Goal: Contribute content: Add original content to the website for others to see

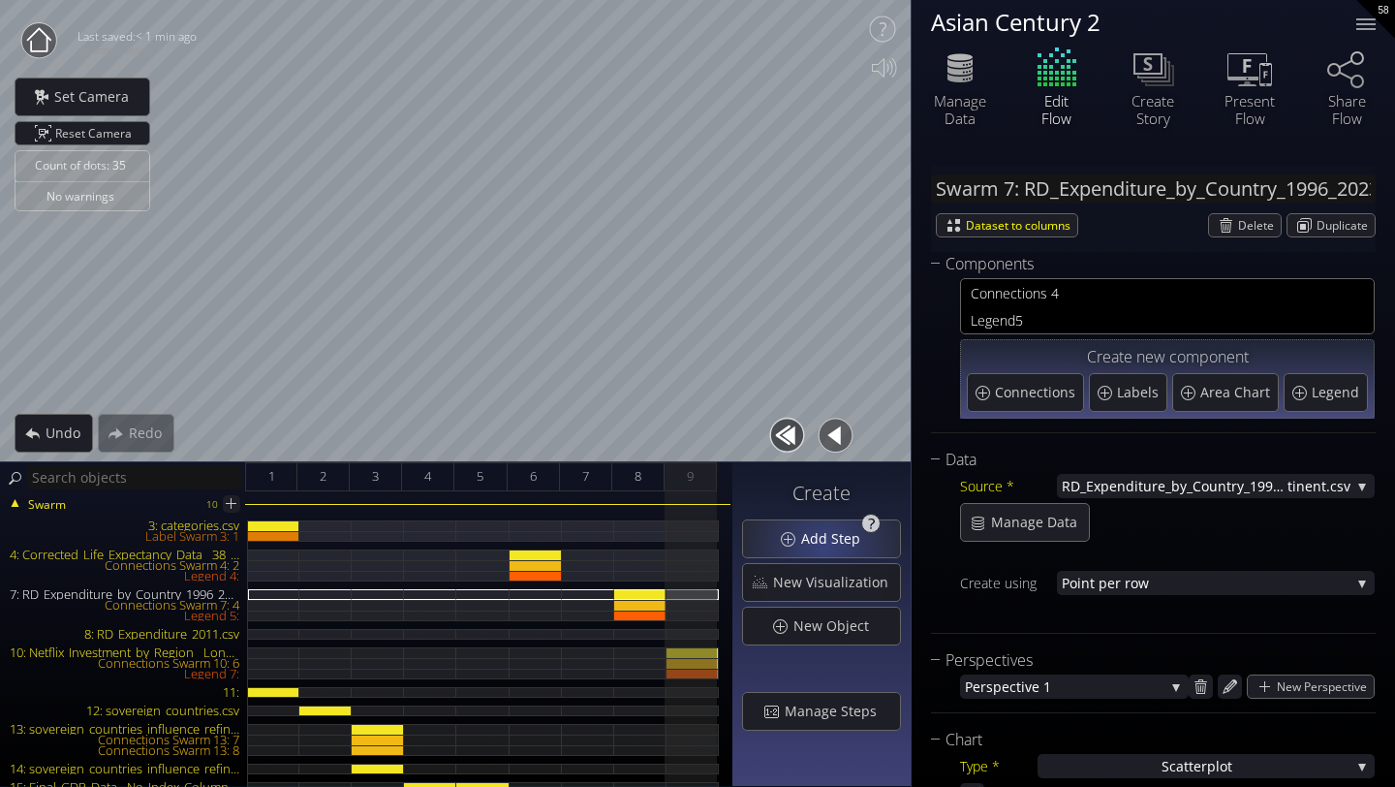
click at [828, 545] on span "Add Step" at bounding box center [836, 538] width 72 height 19
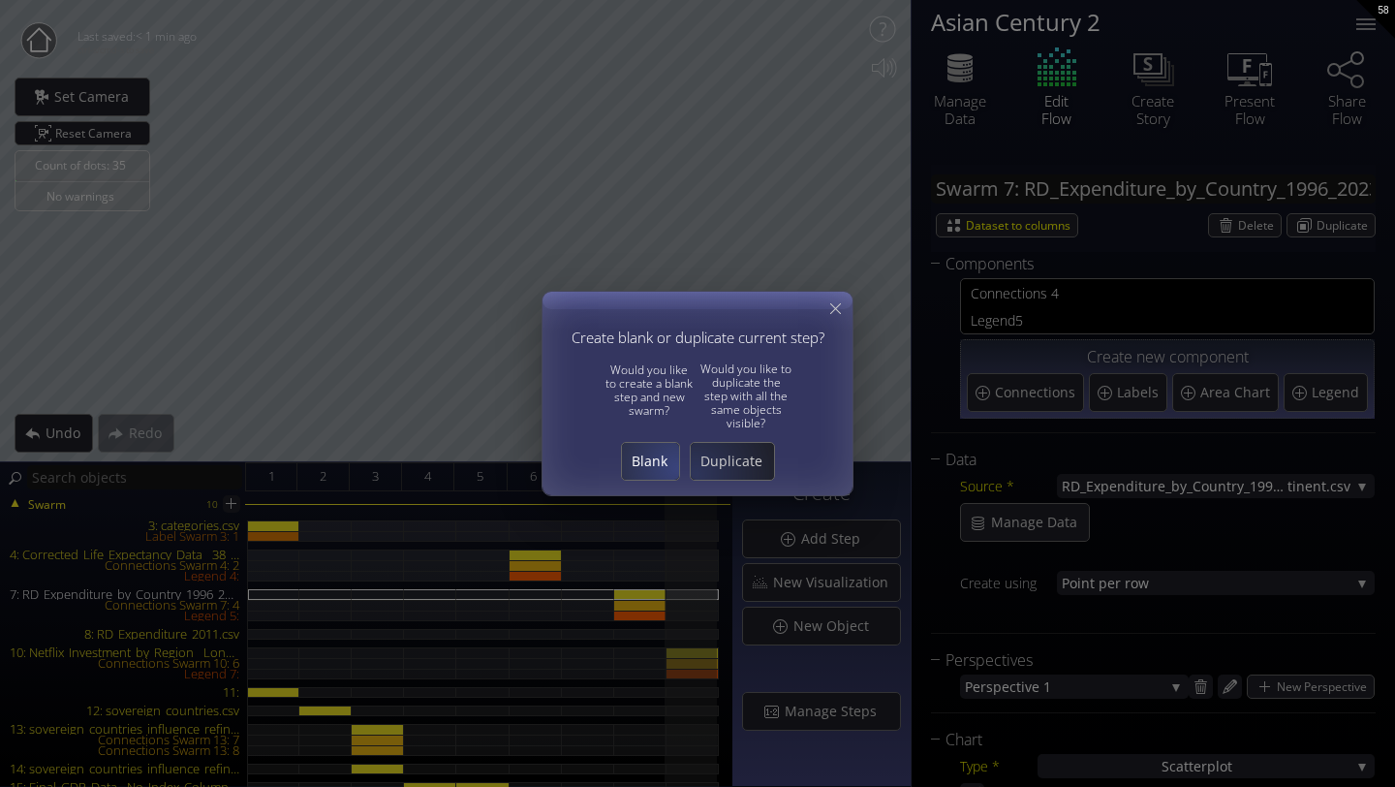
click at [649, 461] on span "Blank" at bounding box center [650, 461] width 57 height 19
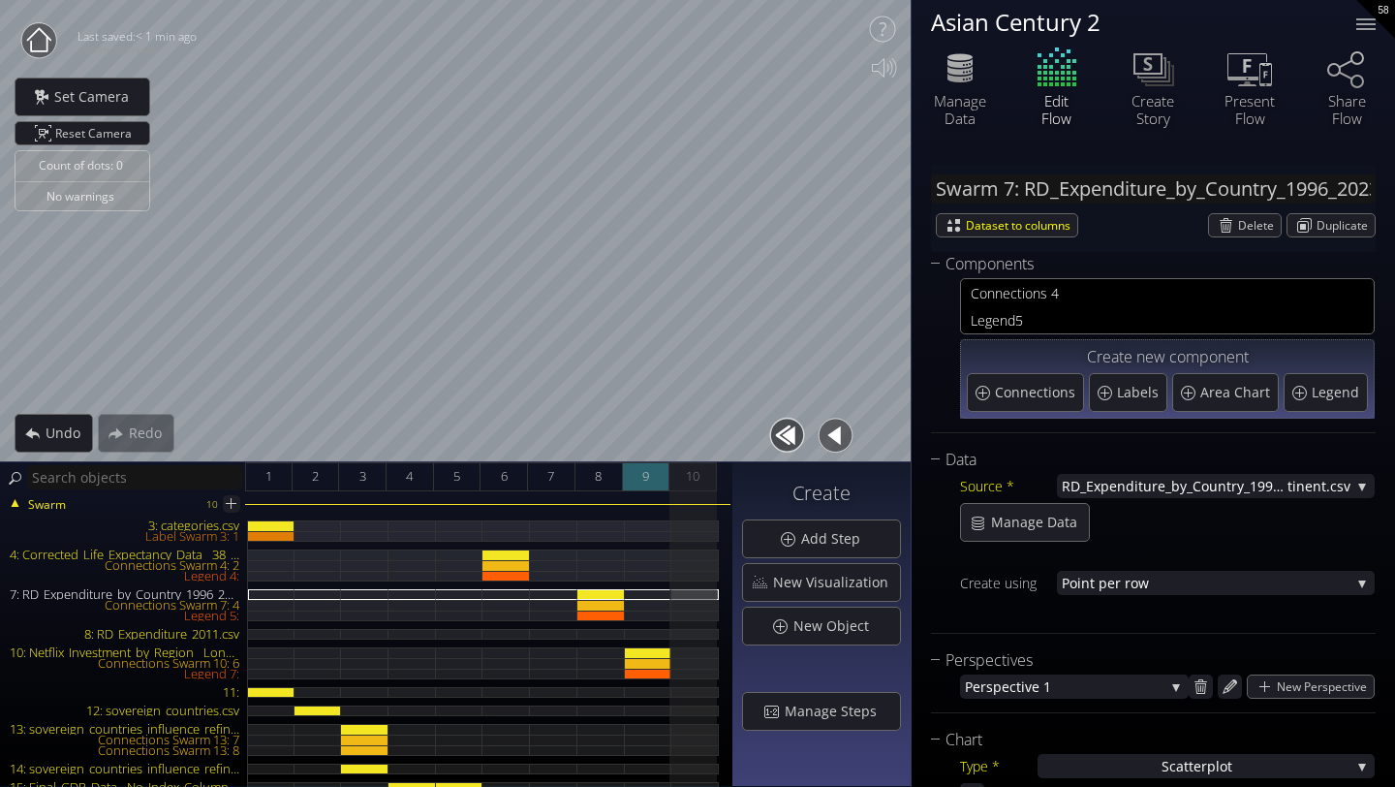
click at [649, 474] on span "9" at bounding box center [645, 476] width 7 height 24
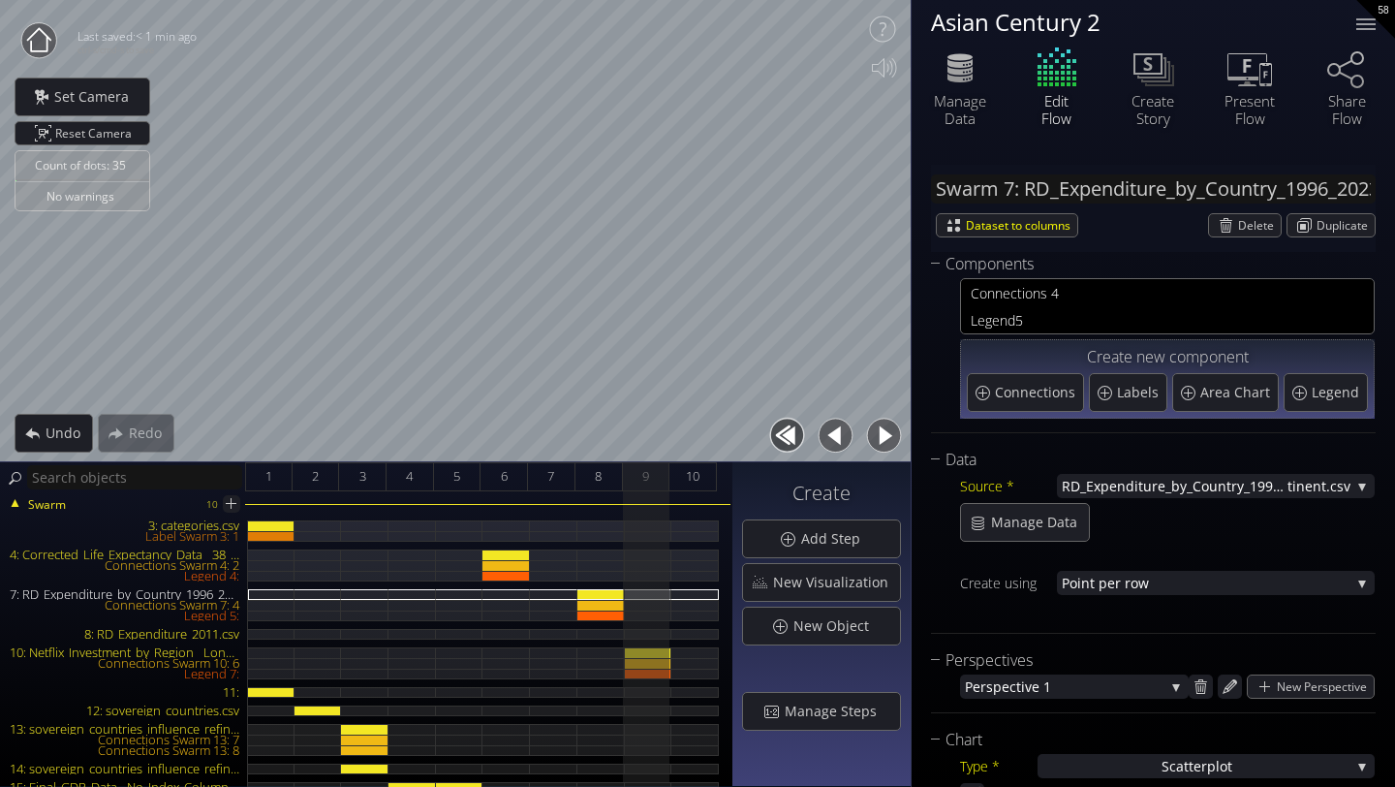
click at [1251, 18] on div "Asian Century 2" at bounding box center [1131, 22] width 401 height 24
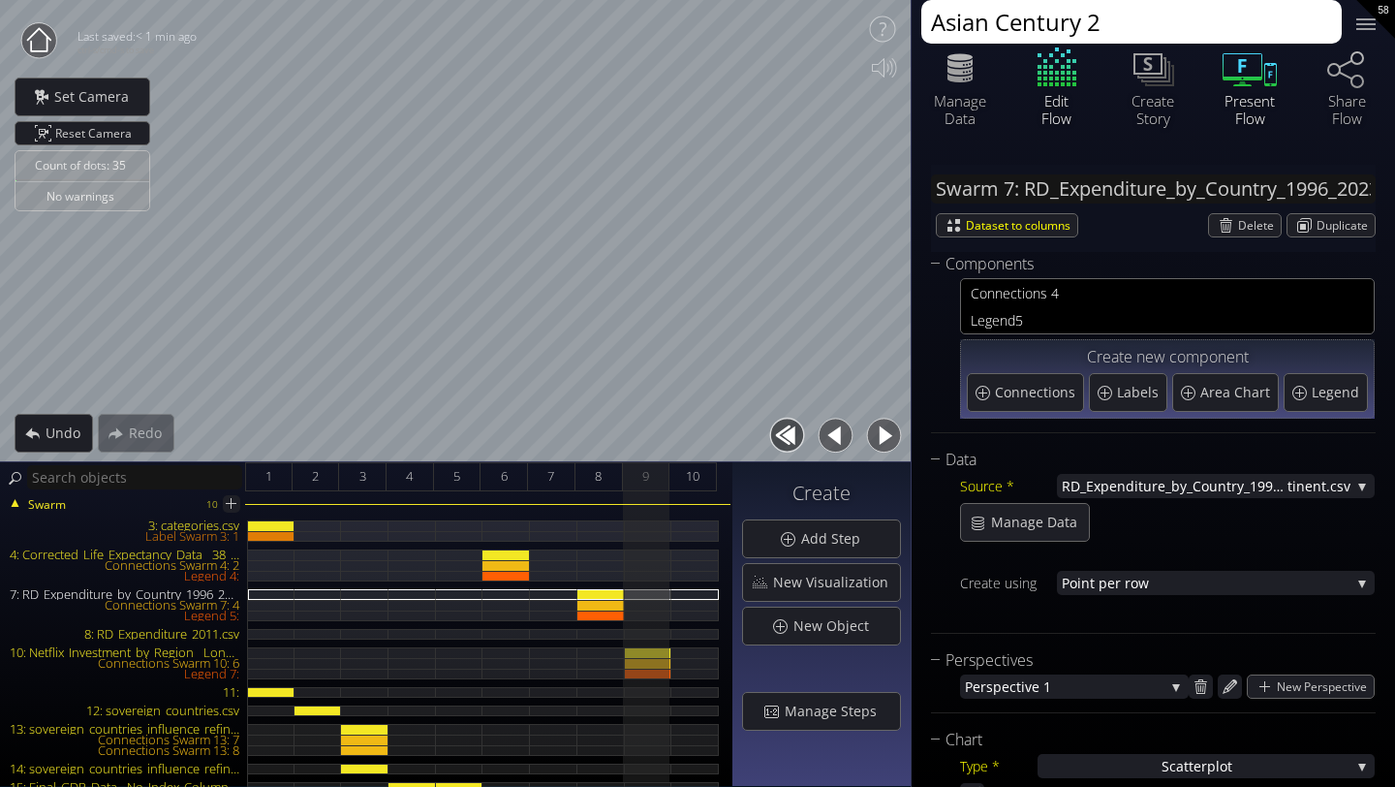
click at [1221, 67] on div at bounding box center [1250, 68] width 58 height 48
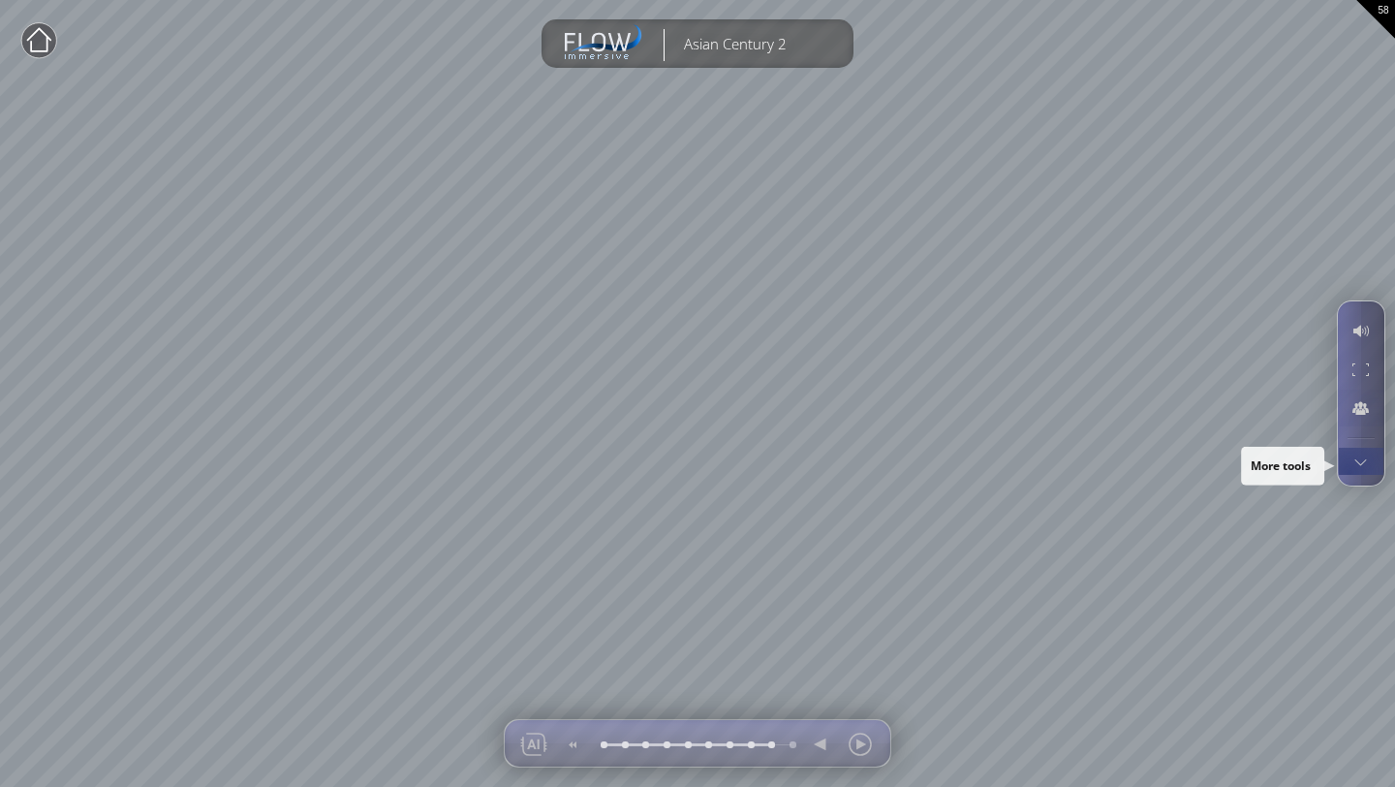
click at [1354, 472] on div at bounding box center [1361, 461] width 36 height 27
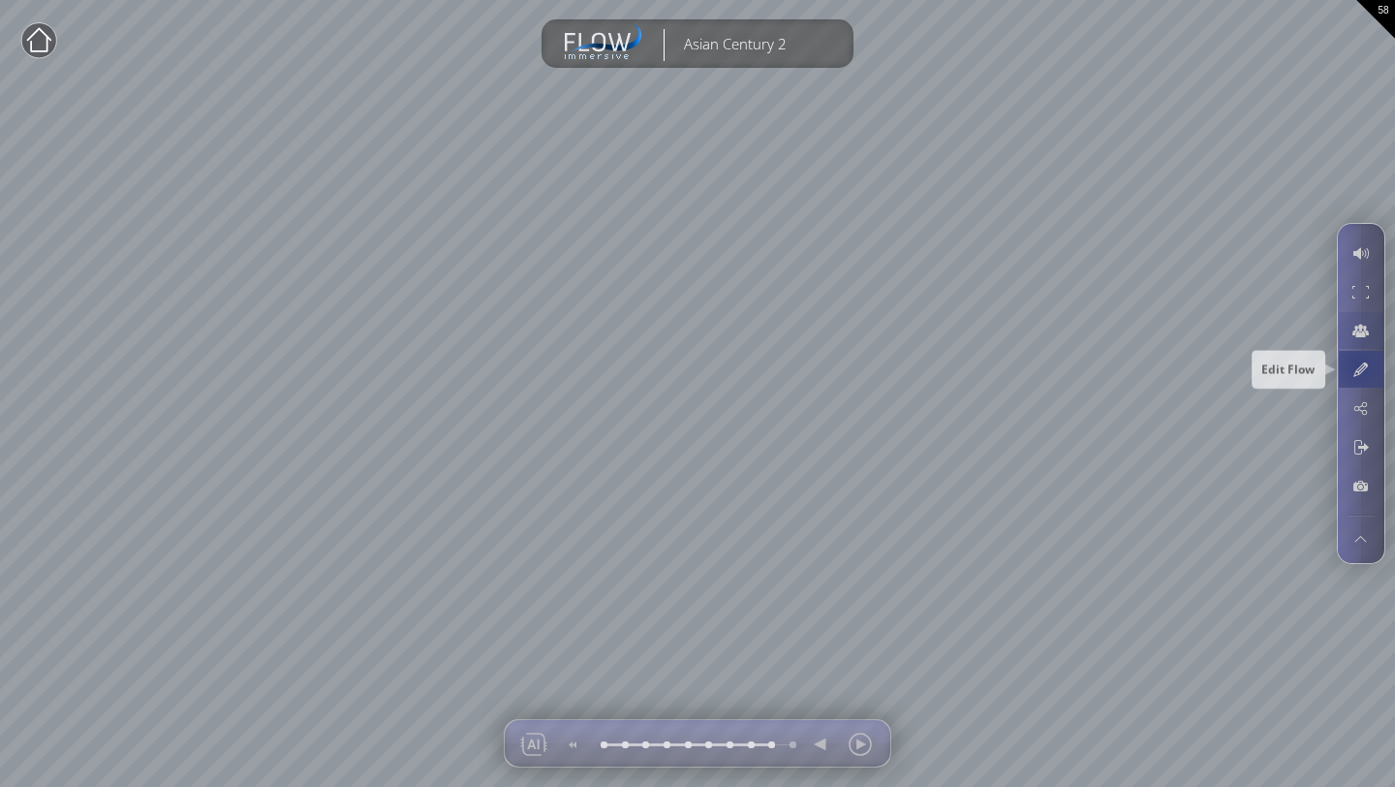
click at [1358, 370] on div at bounding box center [1361, 369] width 36 height 37
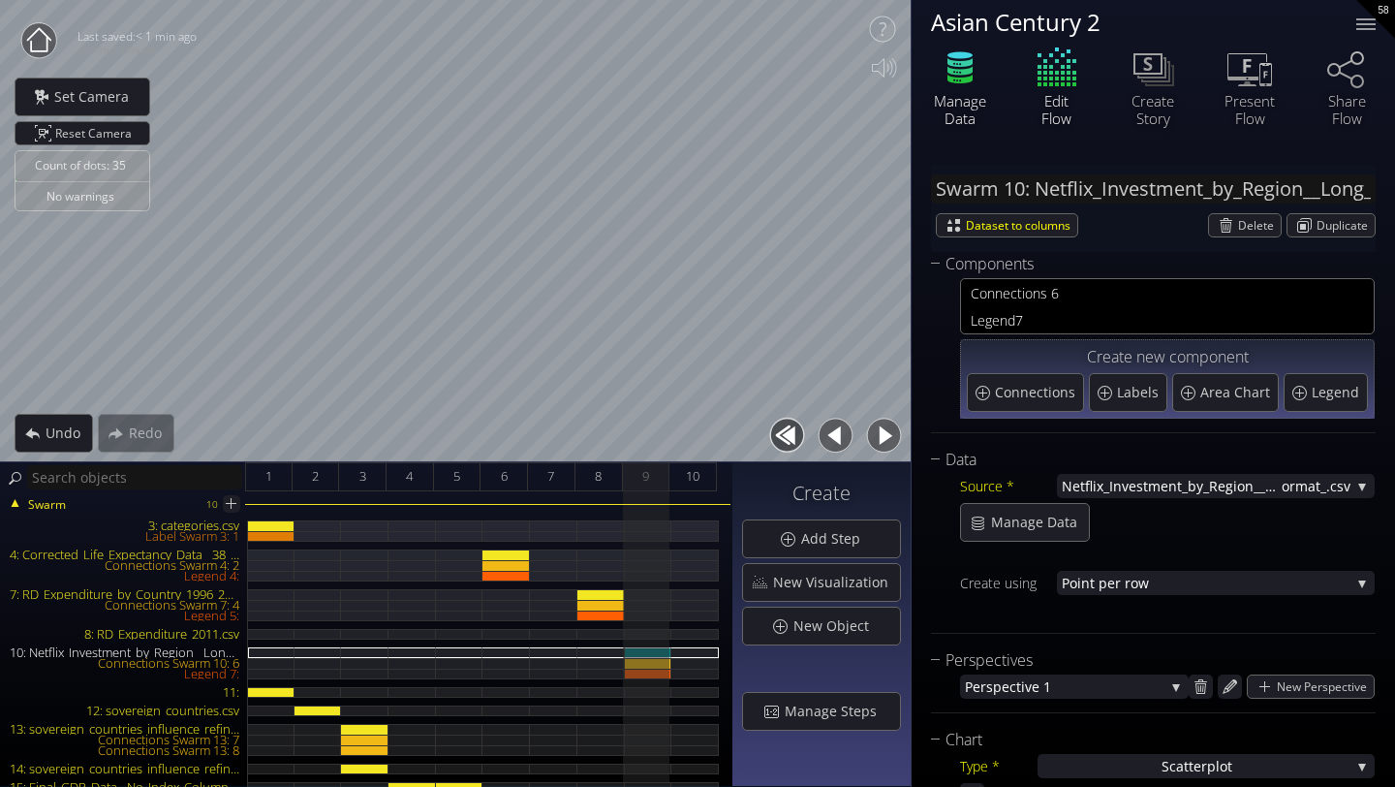
click at [969, 98] on div "Manage Data" at bounding box center [960, 109] width 68 height 35
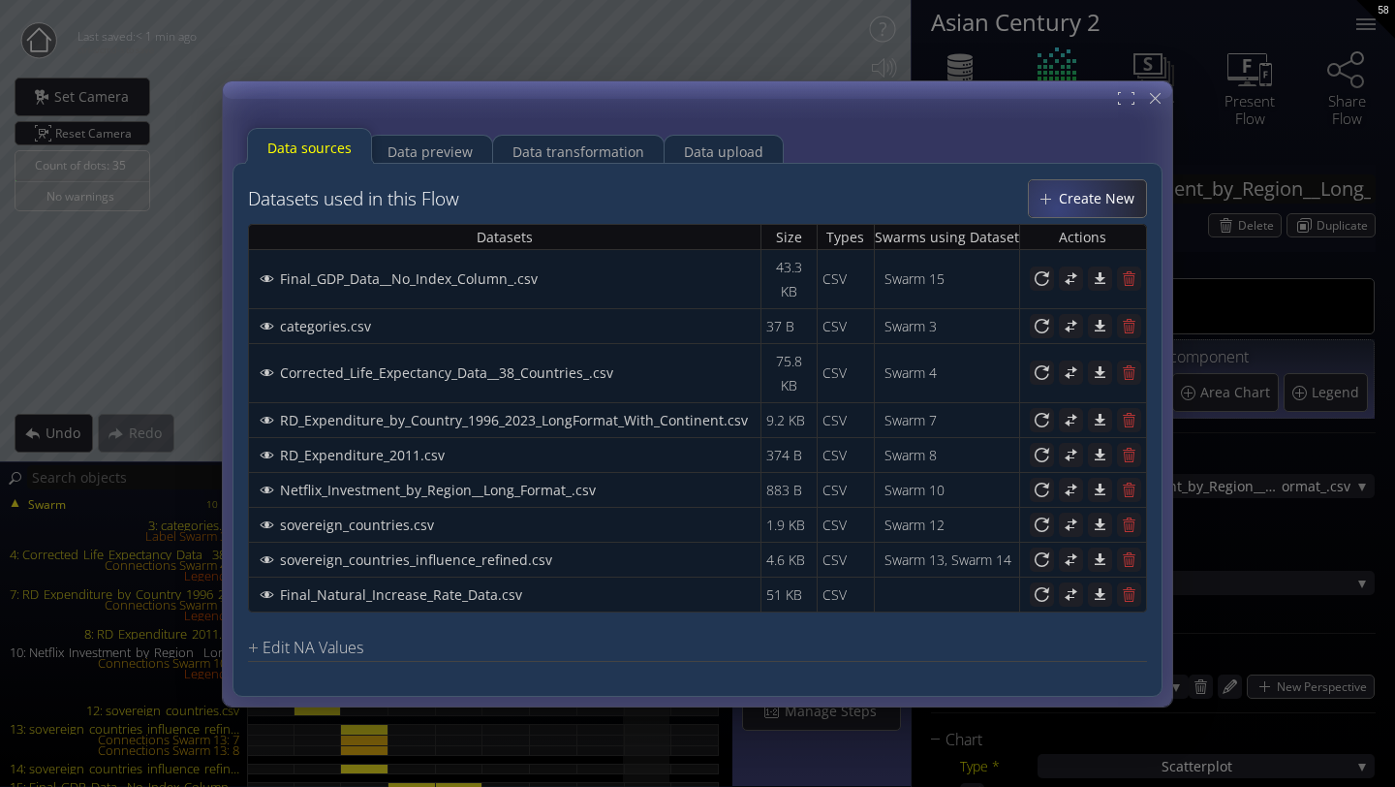
click at [1059, 207] on div "Create New" at bounding box center [1087, 197] width 117 height 37
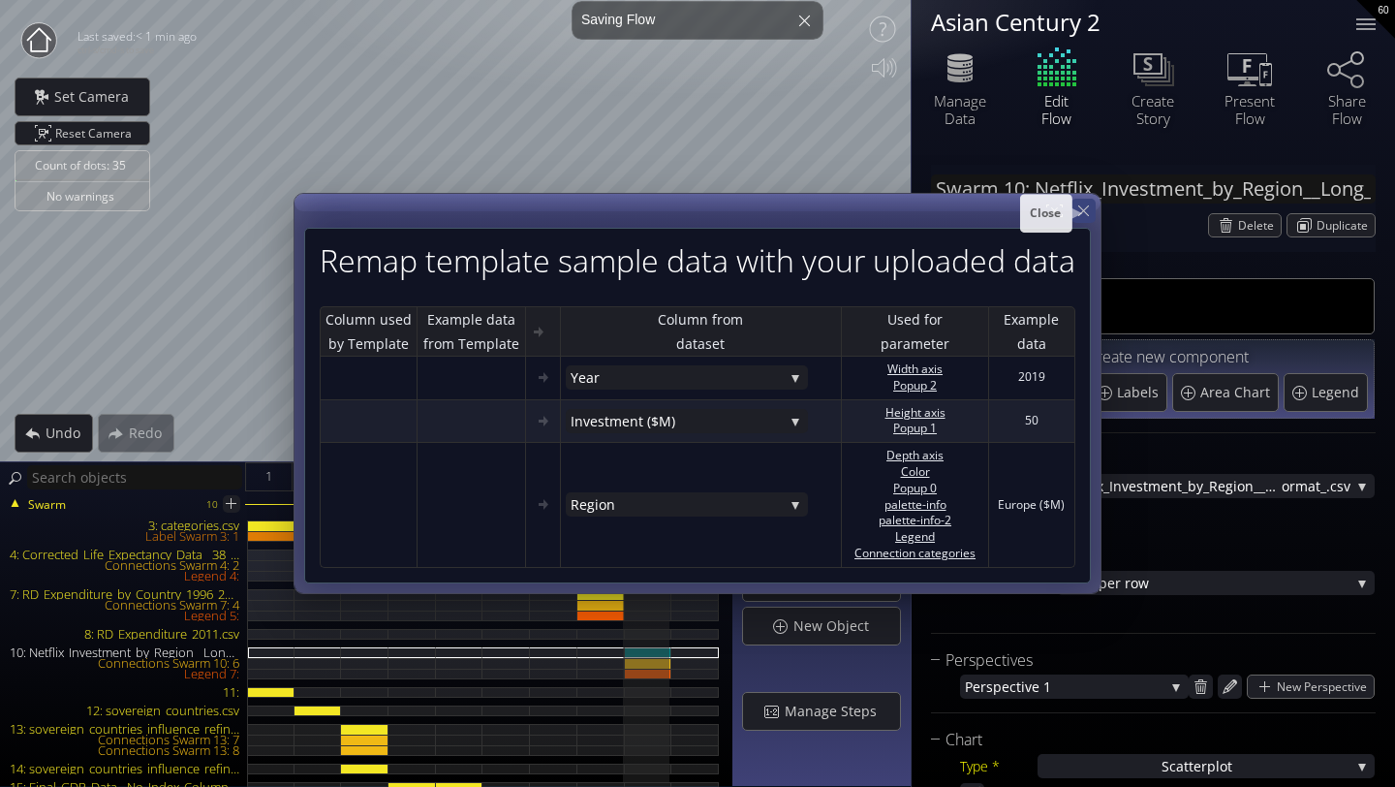
click at [1079, 214] on icon at bounding box center [1084, 211] width 18 height 18
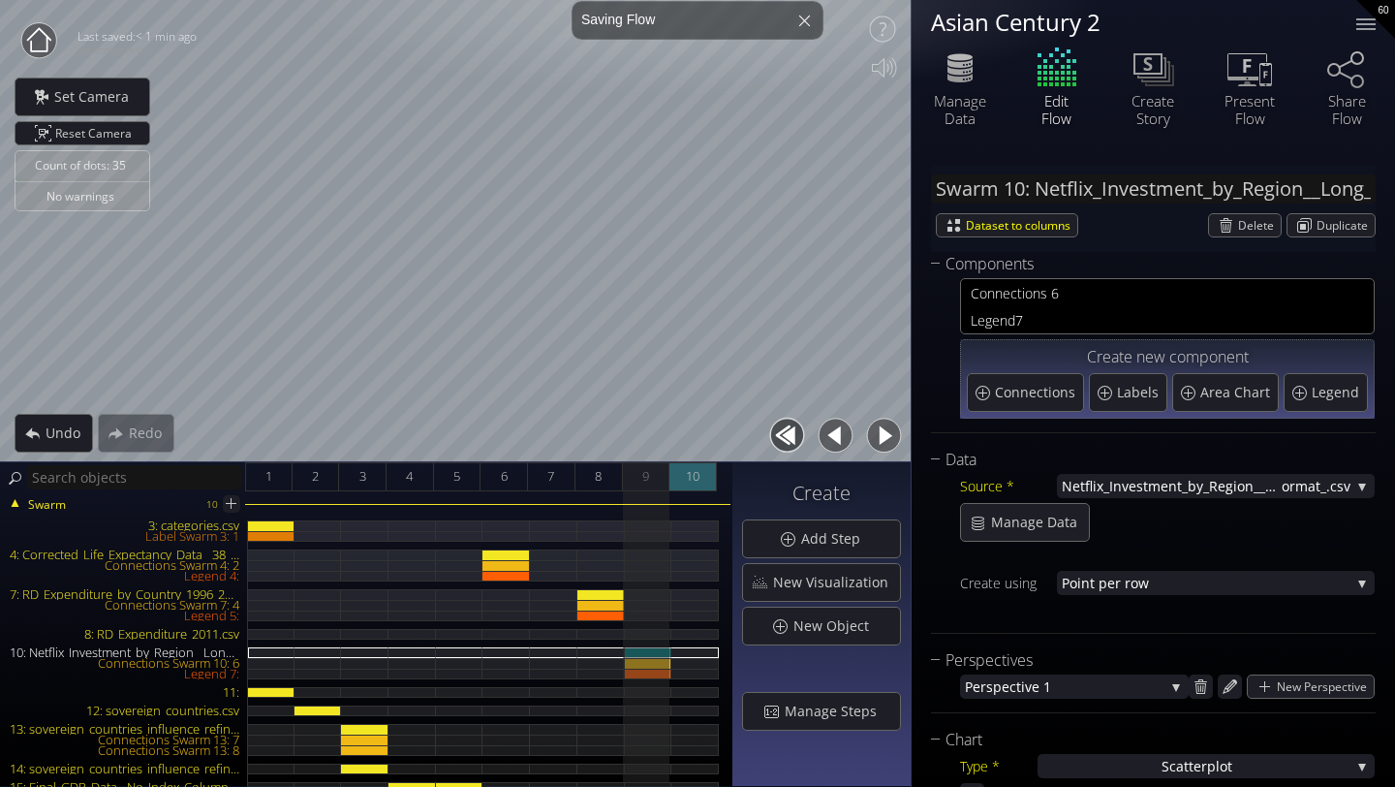
click at [686, 472] on span "10" at bounding box center [693, 476] width 14 height 24
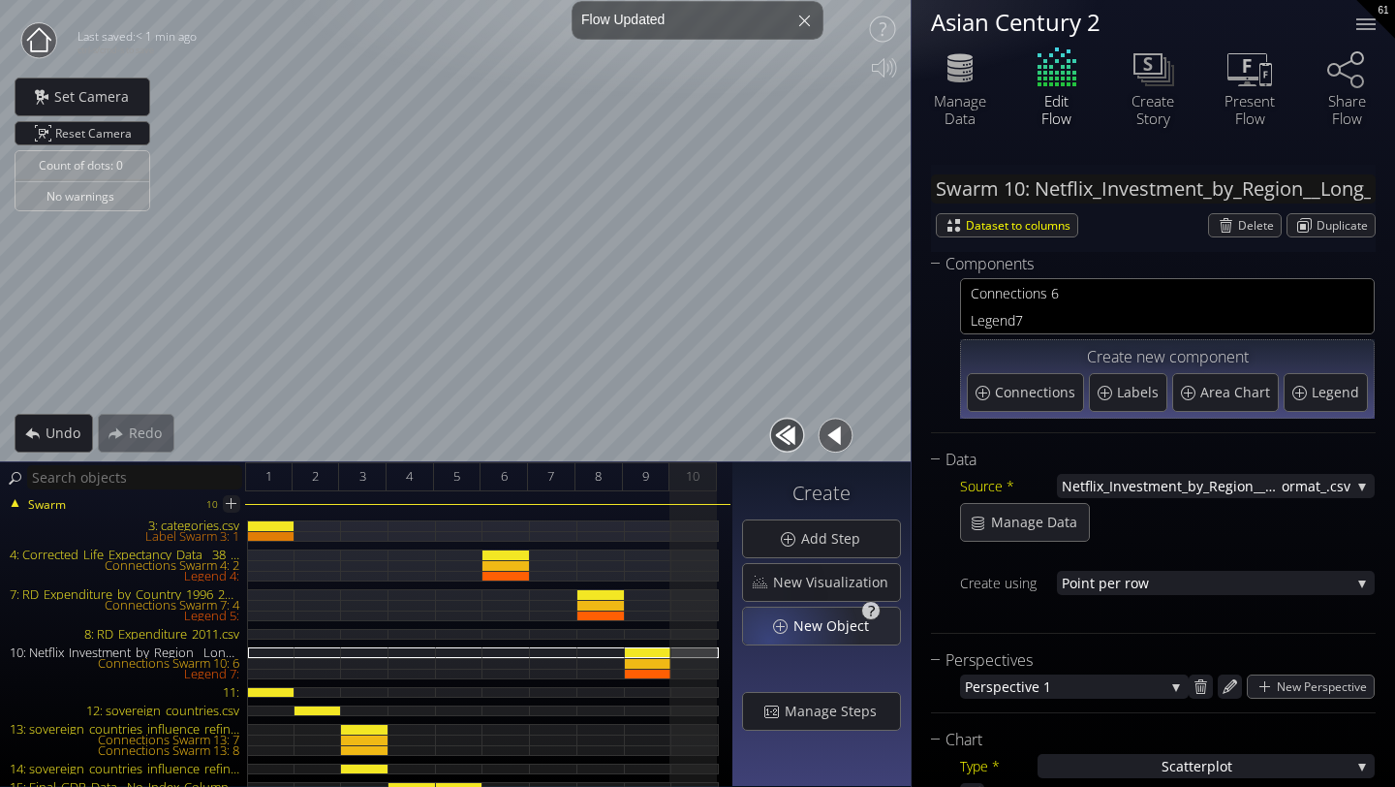
click at [773, 637] on div "New Object" at bounding box center [821, 626] width 157 height 37
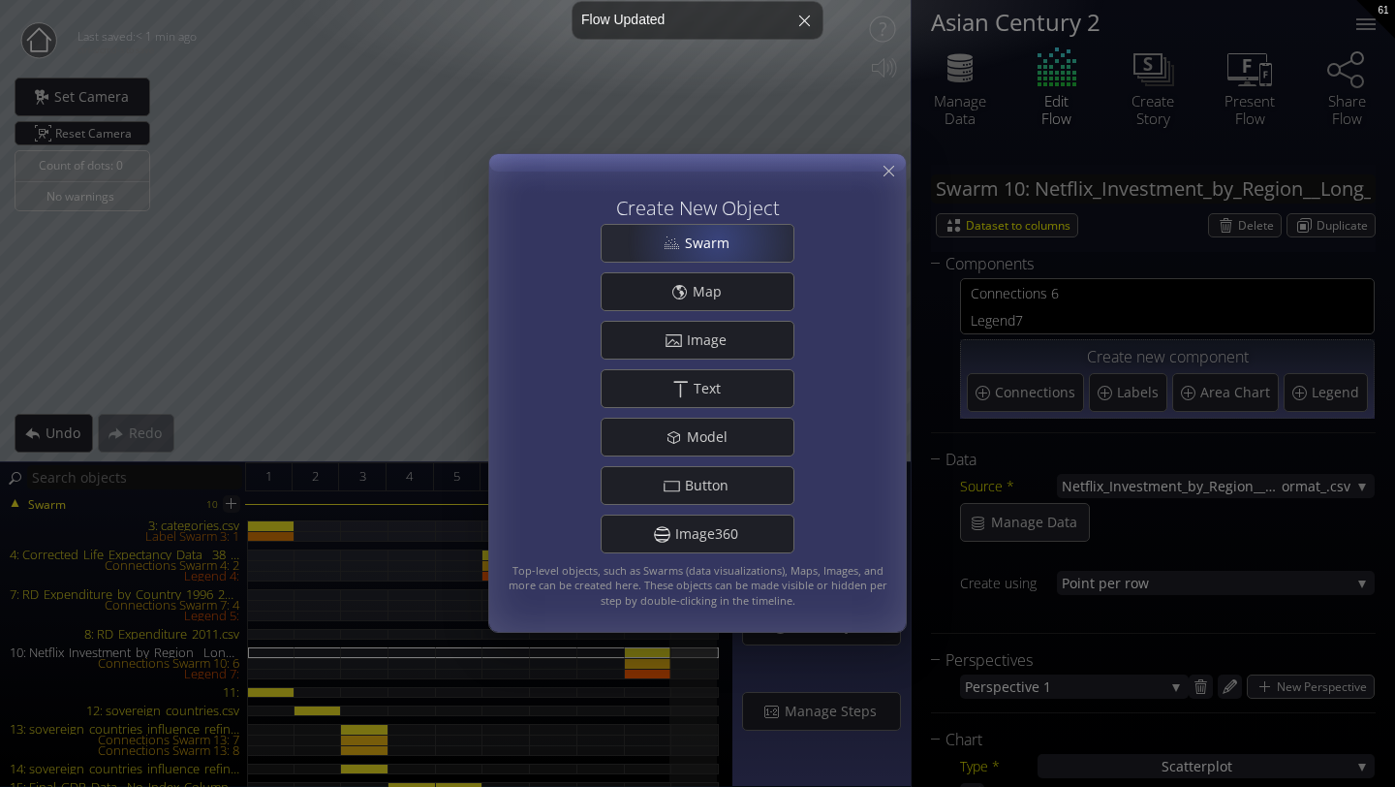
click at [717, 240] on span "Swarm" at bounding box center [712, 243] width 57 height 19
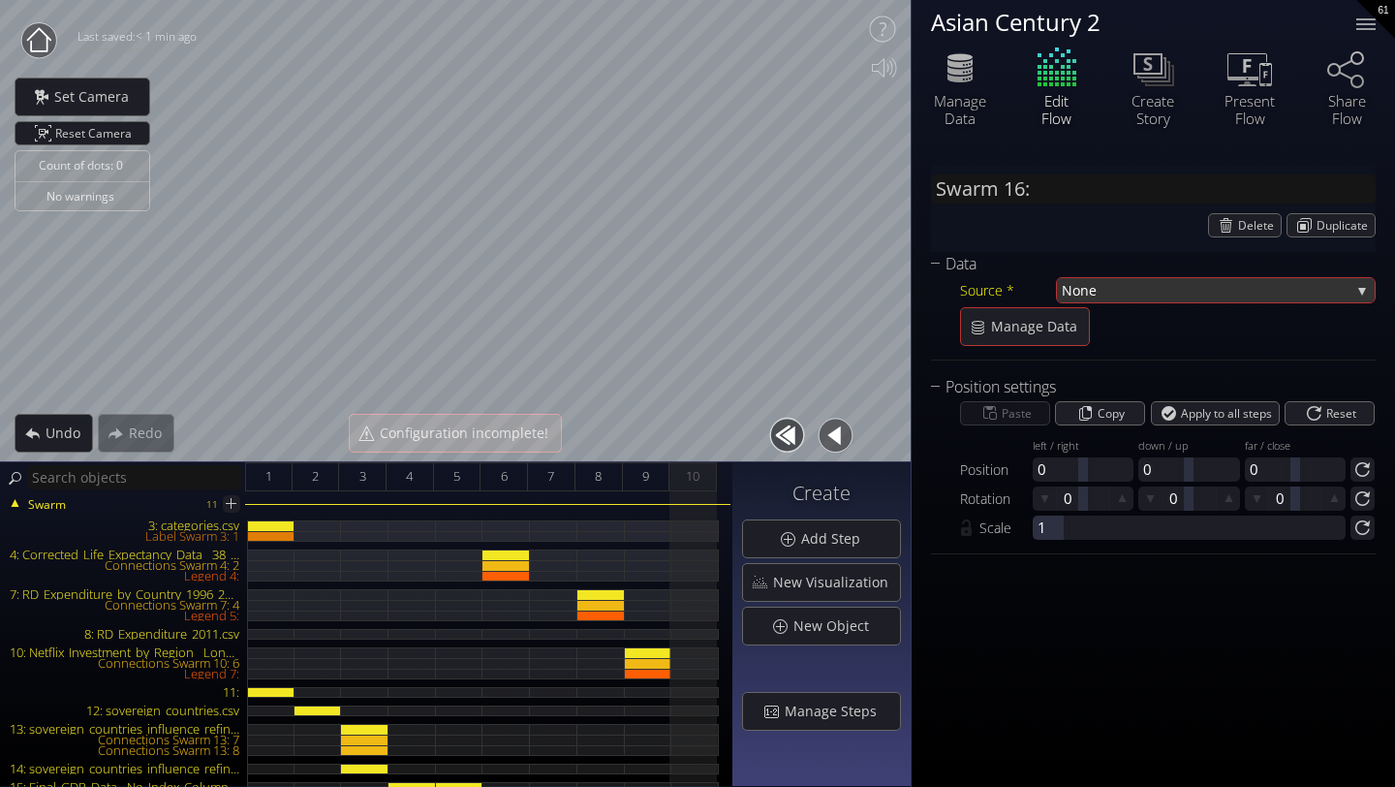
click at [1084, 299] on span "None" at bounding box center [1206, 290] width 289 height 24
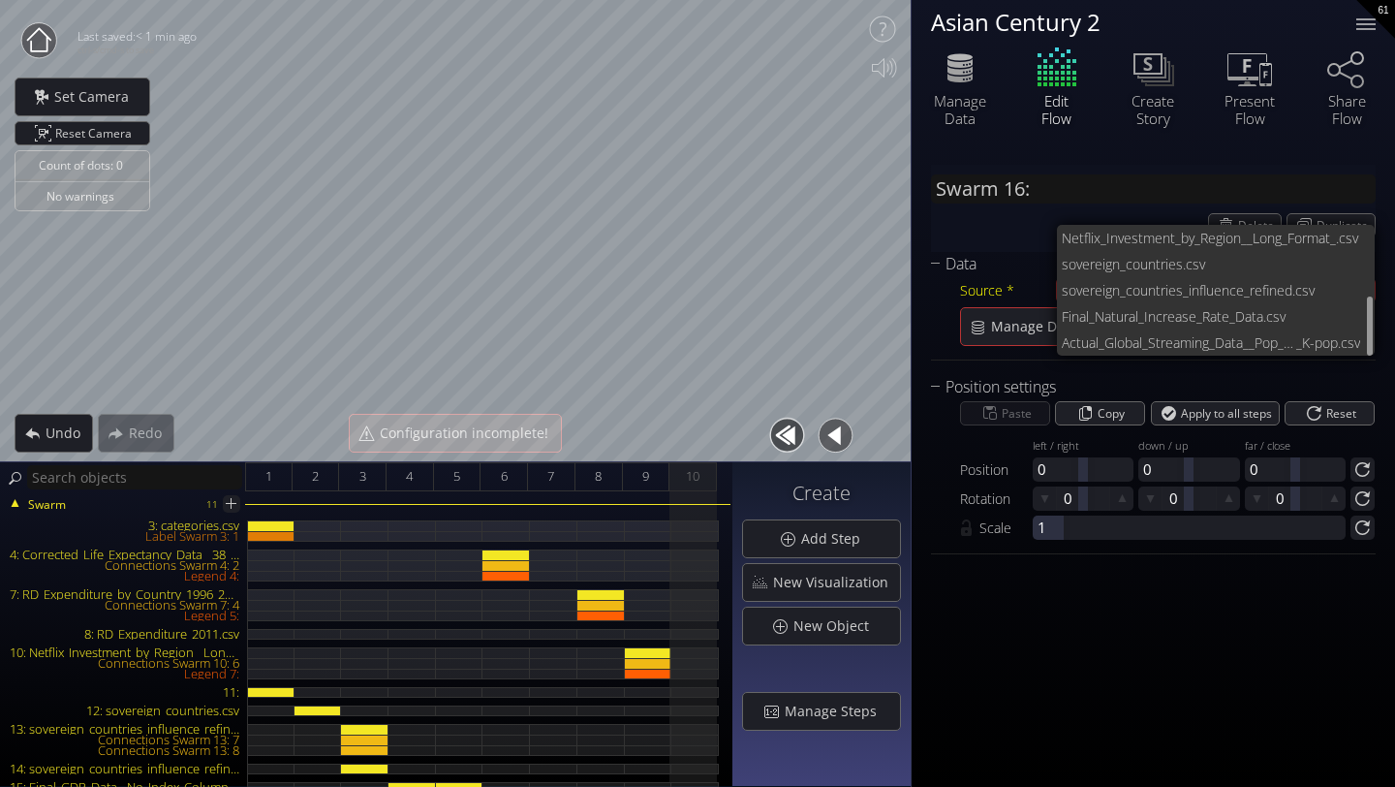
scroll to position [158, 0]
click at [1083, 343] on span "Actual_Global_Streaming_Data__Pop_vs_" at bounding box center [1179, 341] width 234 height 26
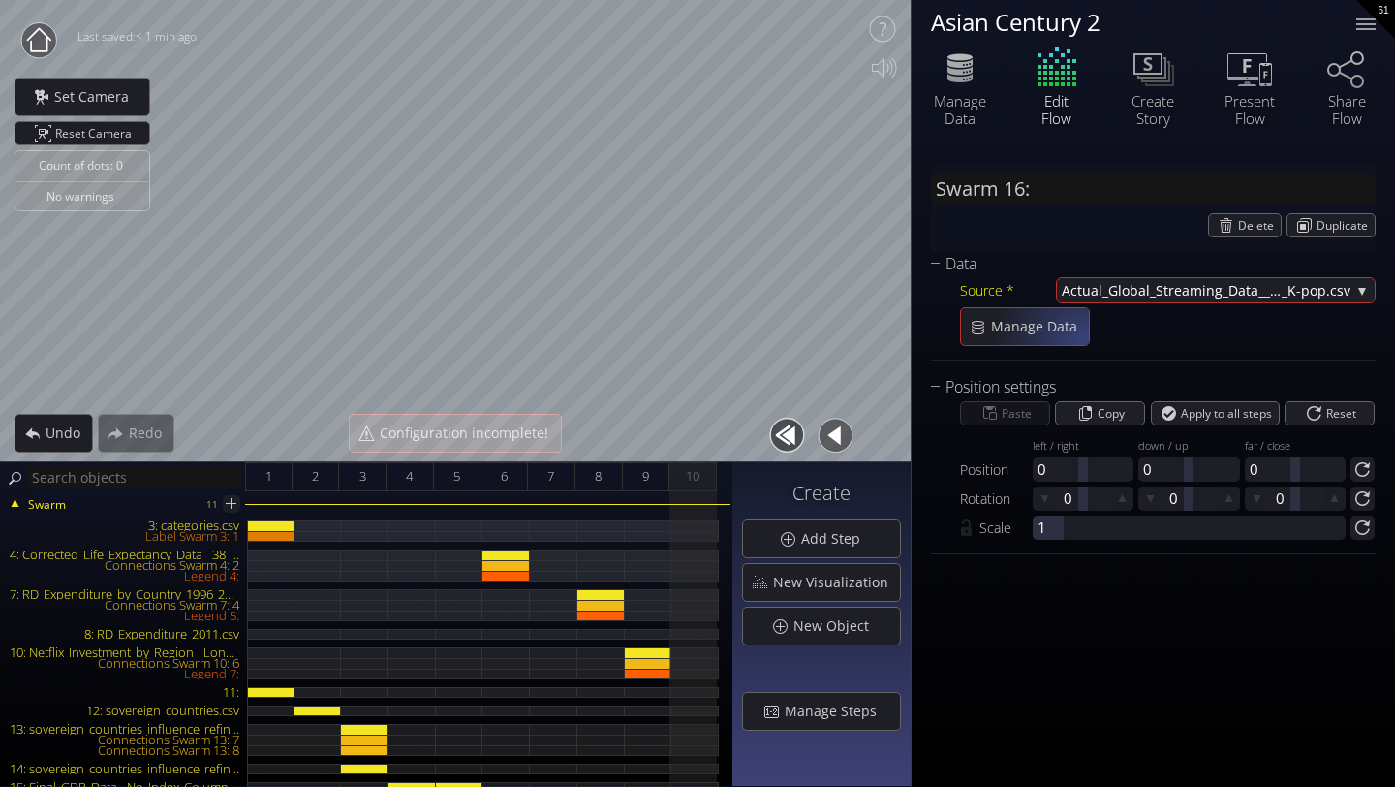
type input "Swarm 16: Actual_Global_Streaming_Data__Pop_vs__K-pop.csv"
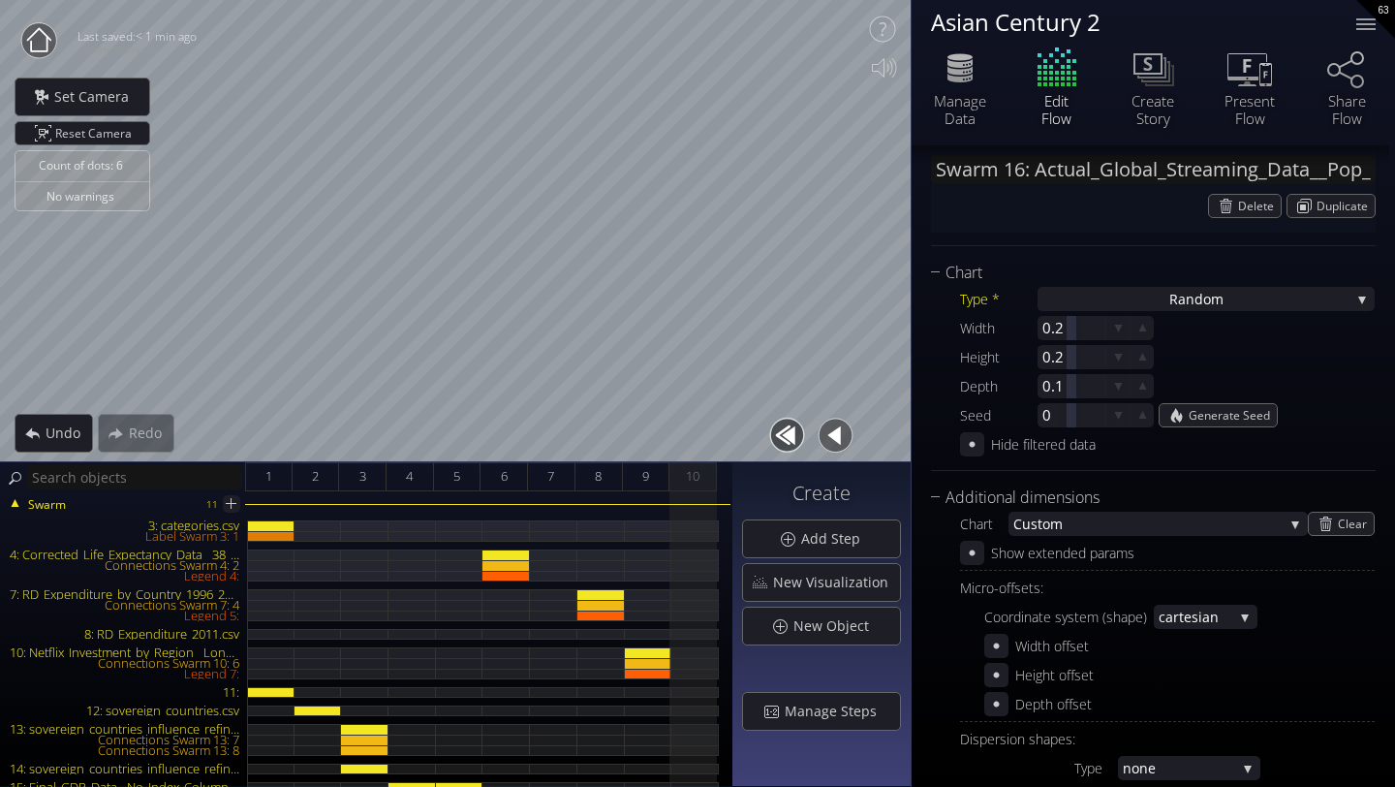
scroll to position [473, 0]
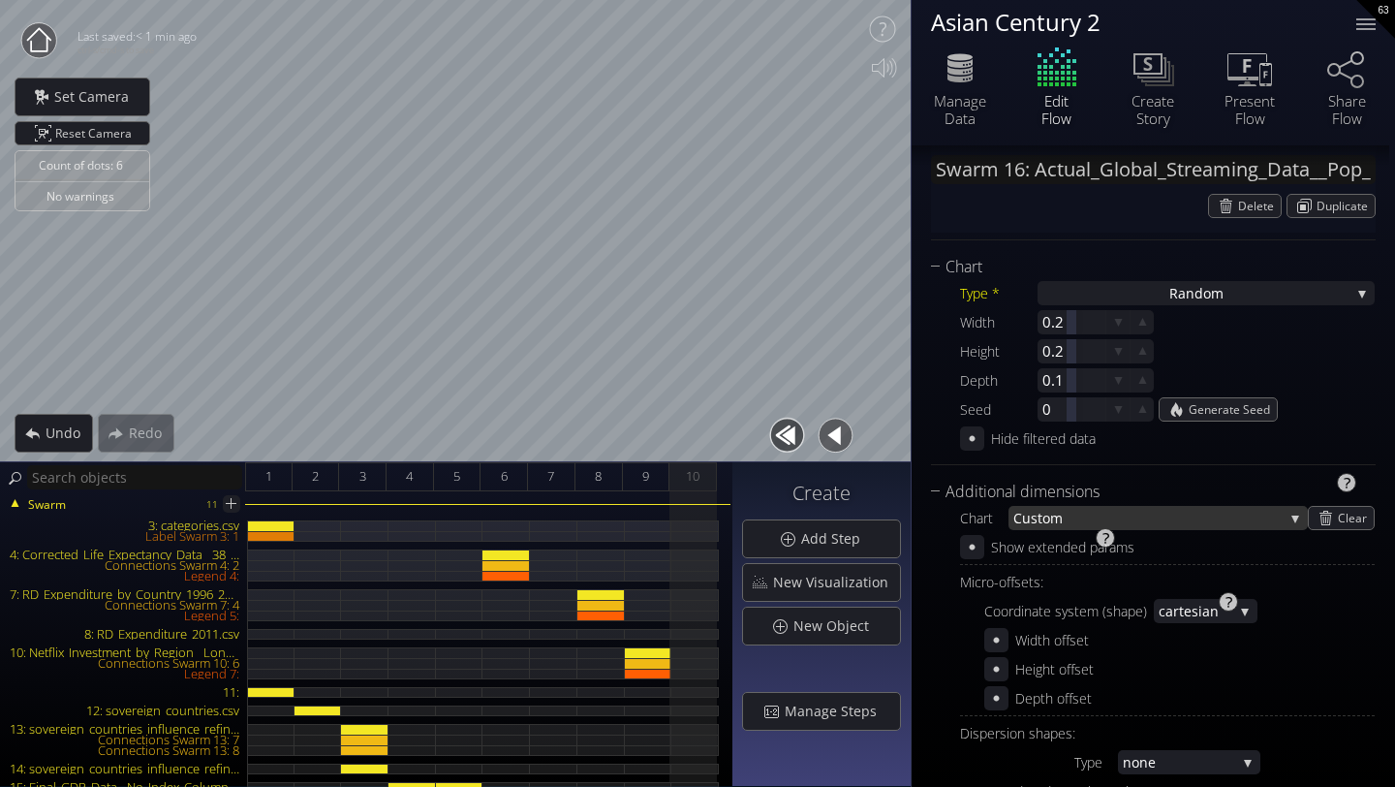
click at [1224, 512] on span "stom" at bounding box center [1157, 518] width 253 height 24
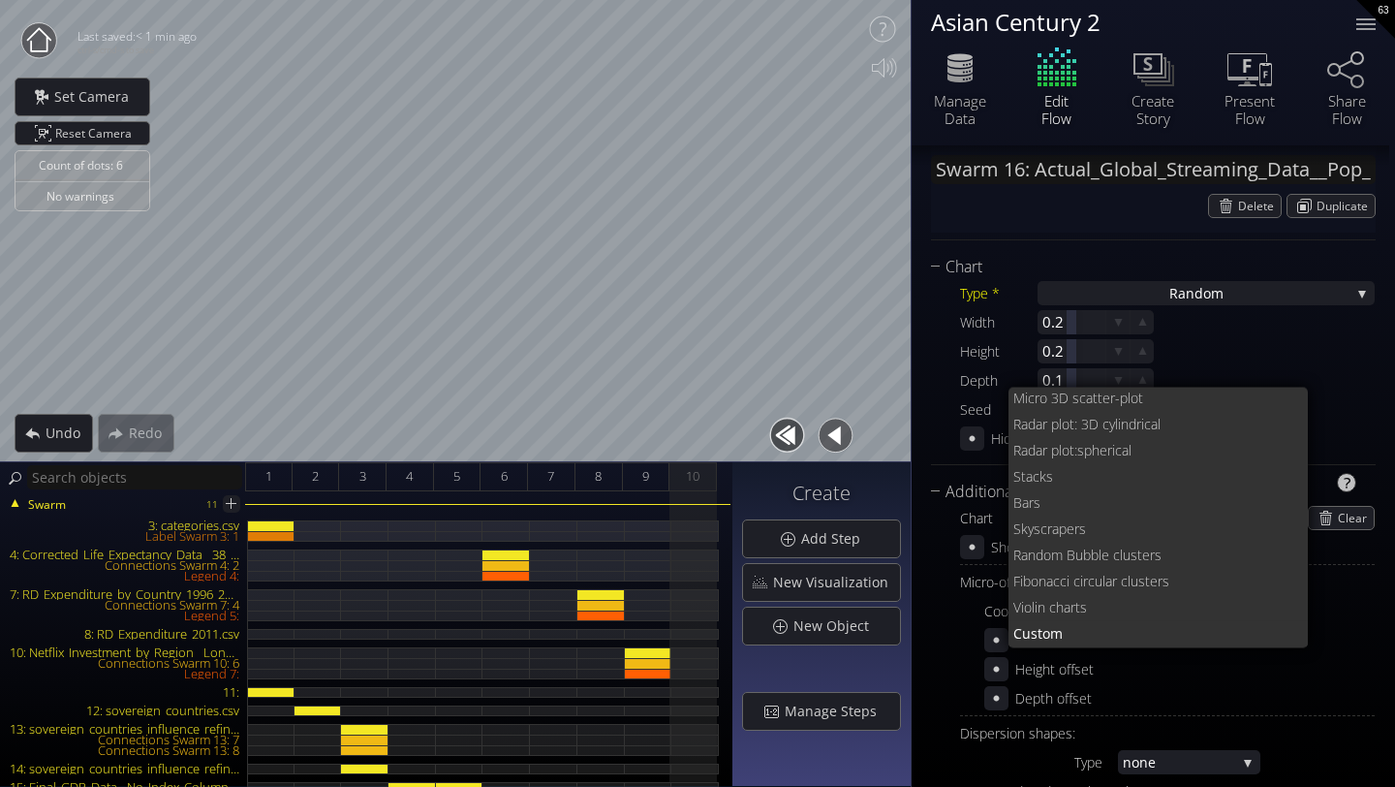
scroll to position [0, 0]
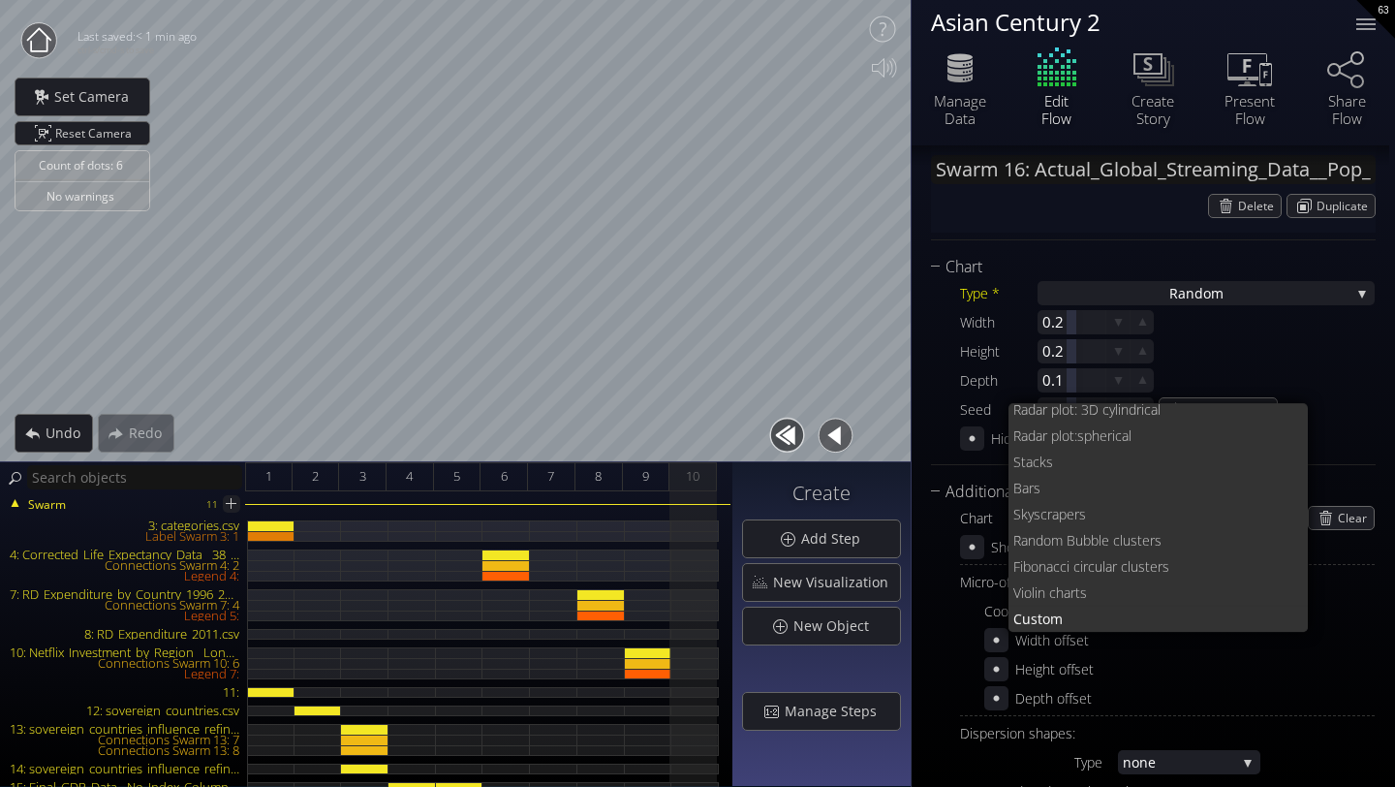
click at [1342, 394] on div "Width 0.2 Height 0.2 Depth 0.1 Seed 0 Generate Seed" at bounding box center [1167, 365] width 415 height 111
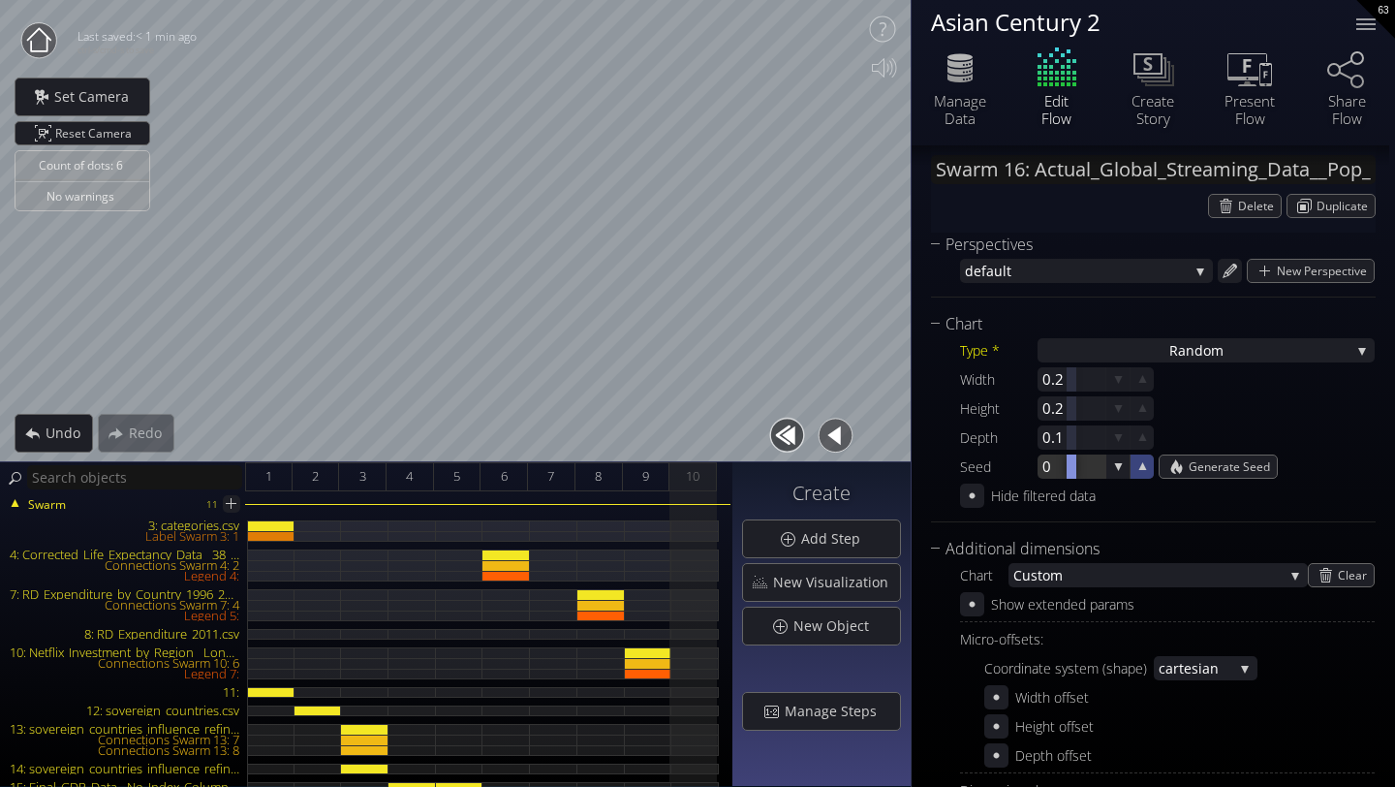
scroll to position [413, 0]
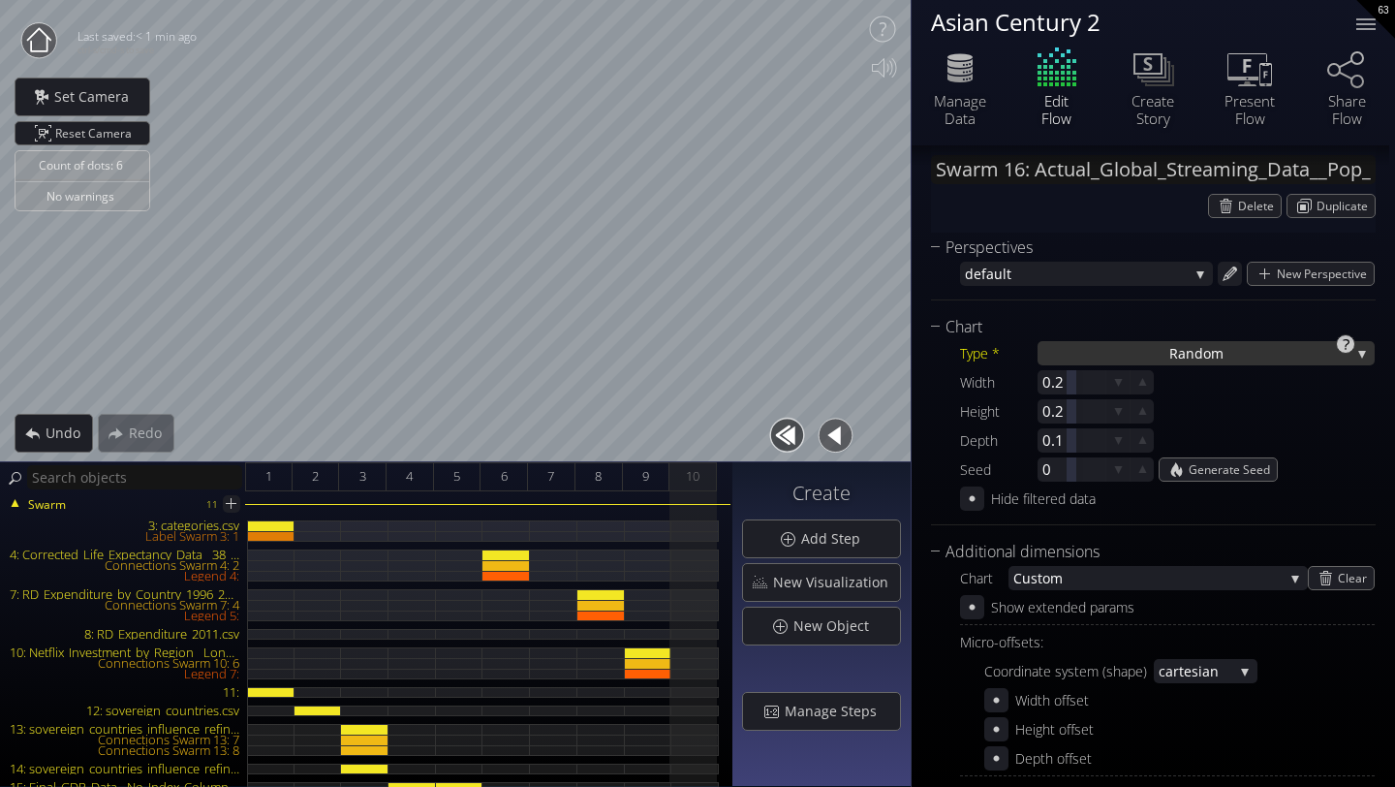
click at [1122, 349] on div "Ra ndom" at bounding box center [1206, 353] width 337 height 24
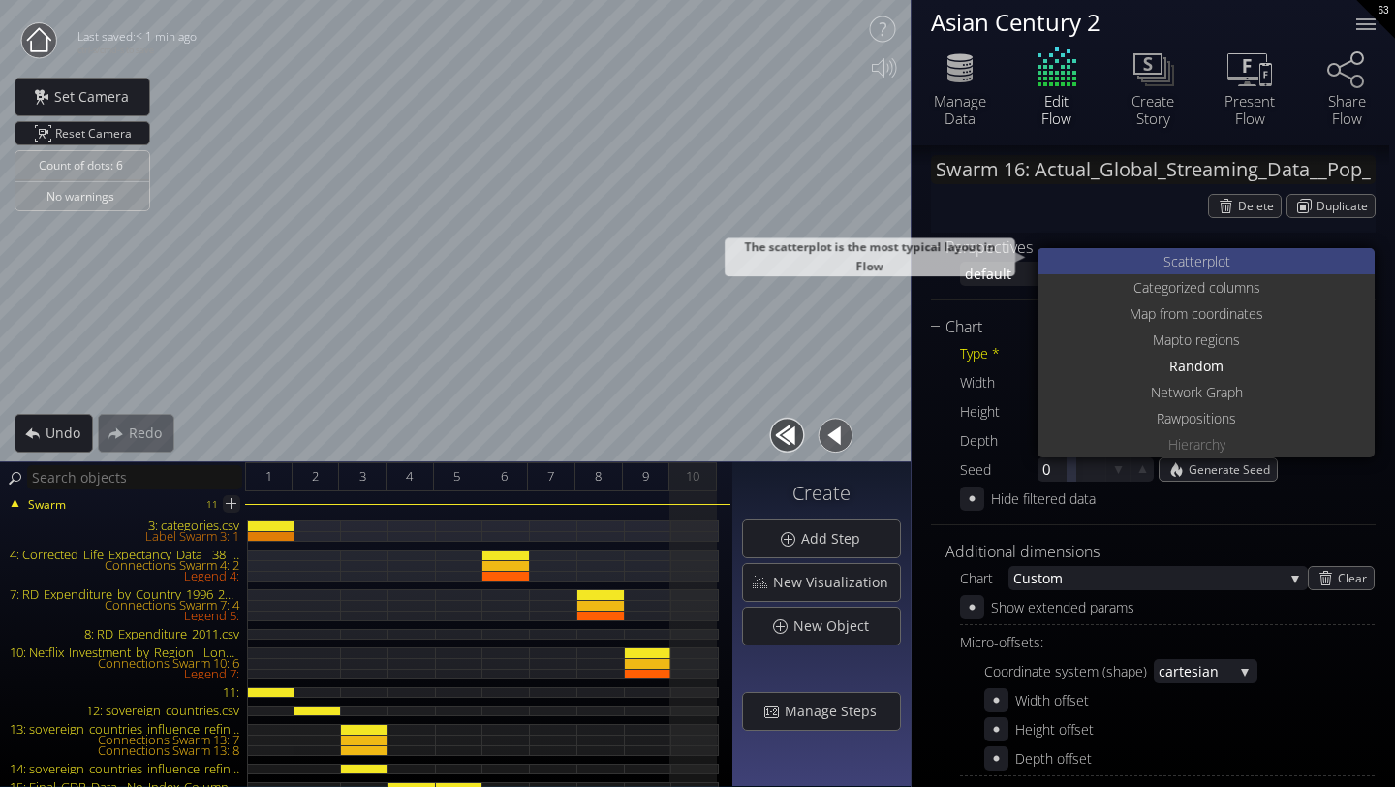
click at [1139, 258] on div "S catterplot" at bounding box center [1209, 261] width 332 height 26
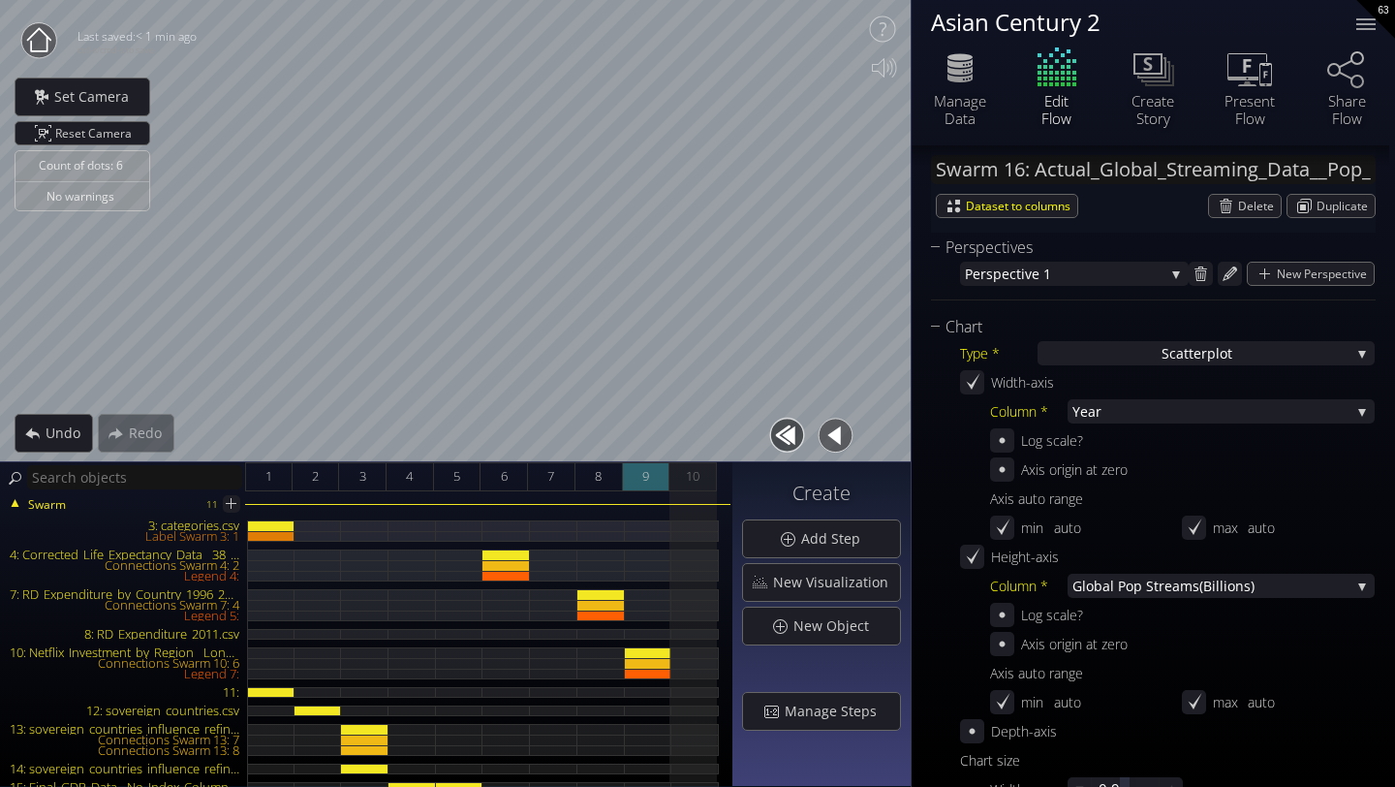
click at [643, 482] on span "9" at bounding box center [645, 476] width 7 height 24
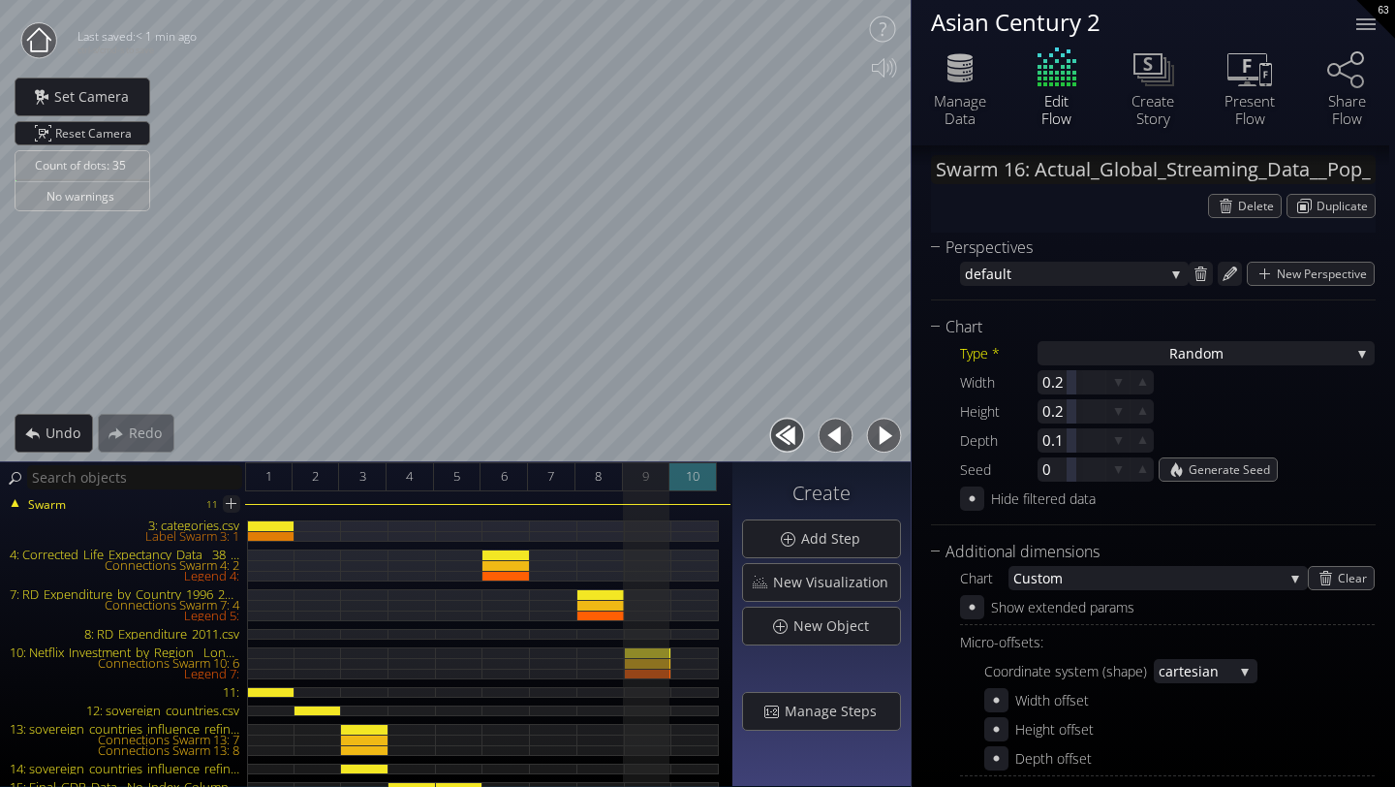
click at [686, 483] on span "10" at bounding box center [693, 476] width 14 height 24
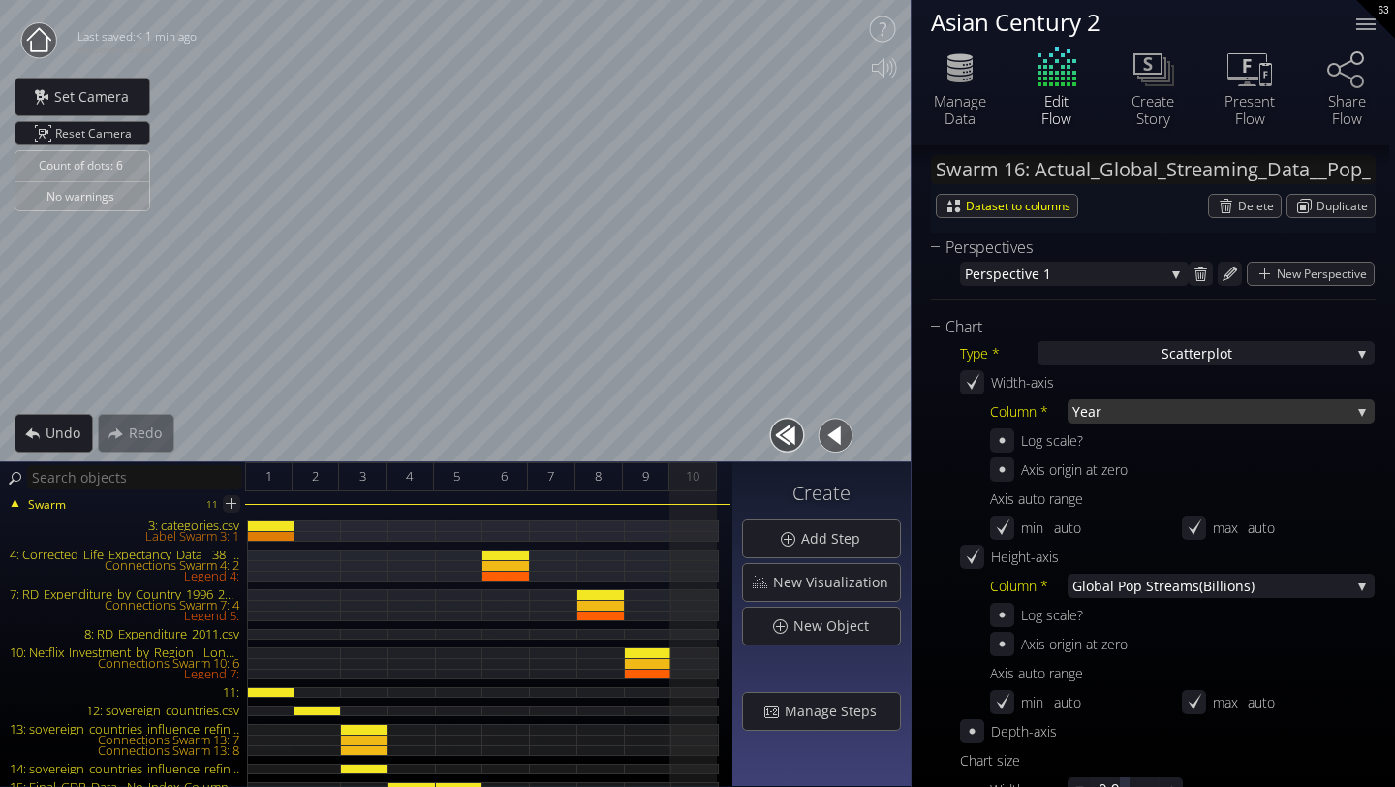
click at [1119, 407] on span "Year" at bounding box center [1212, 411] width 278 height 24
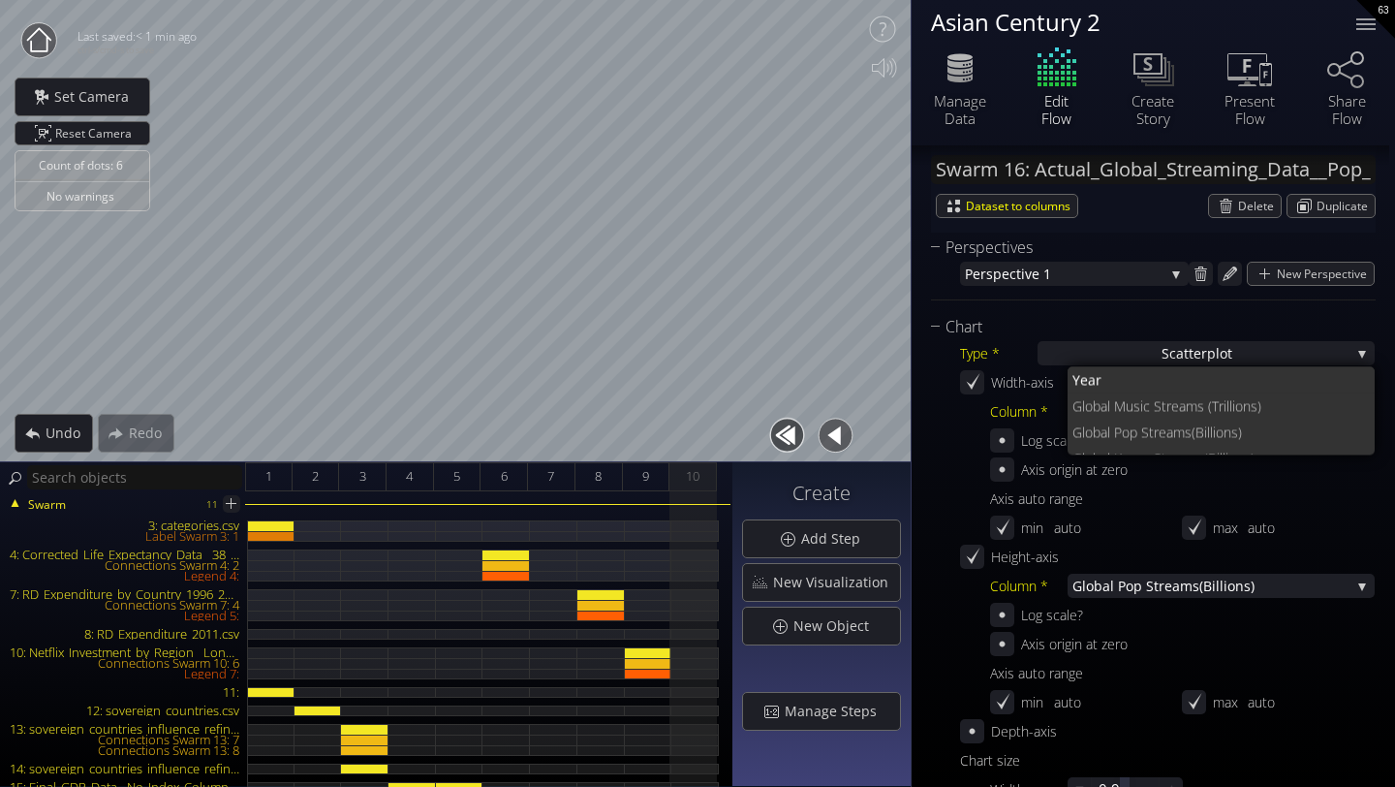
click at [1006, 421] on div "Column *" at bounding box center [1029, 411] width 78 height 24
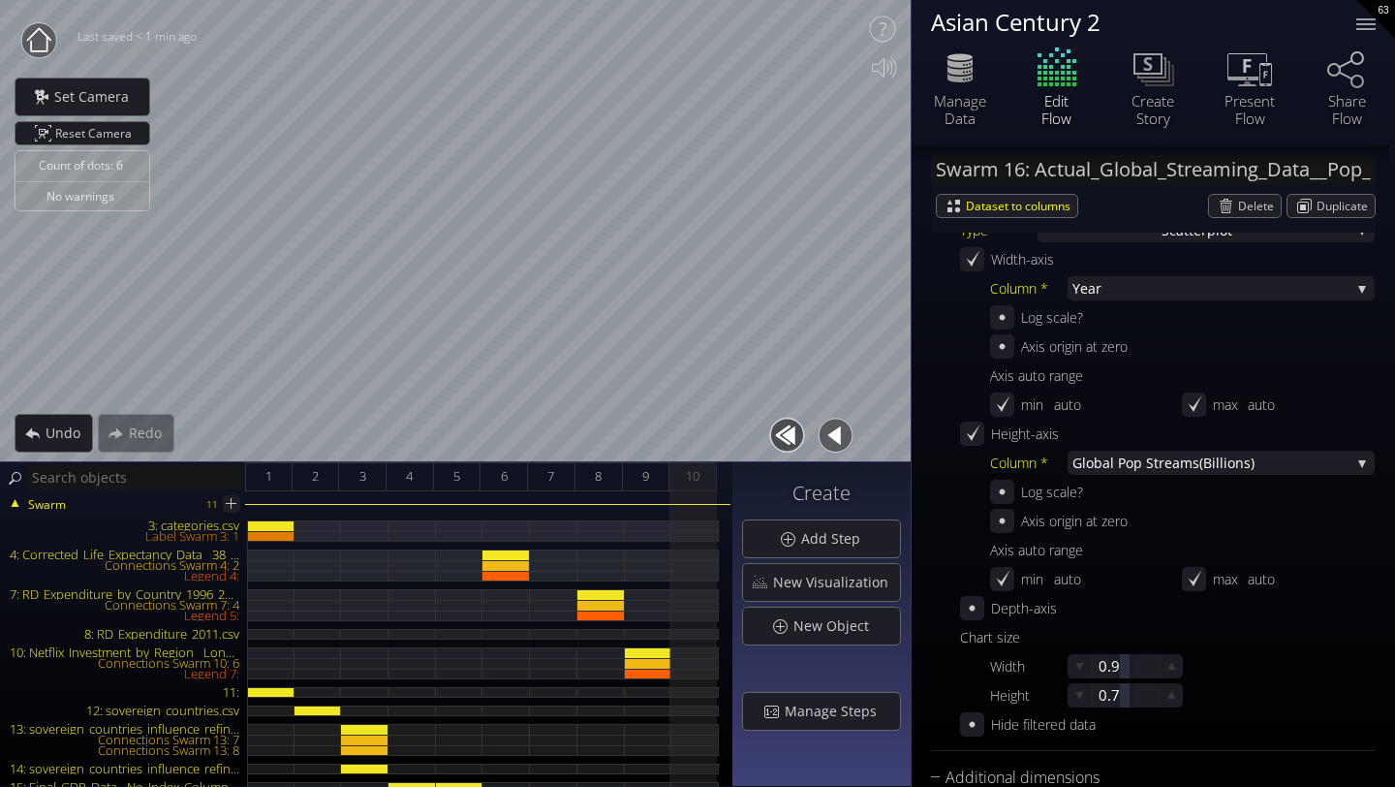
scroll to position [115, 0]
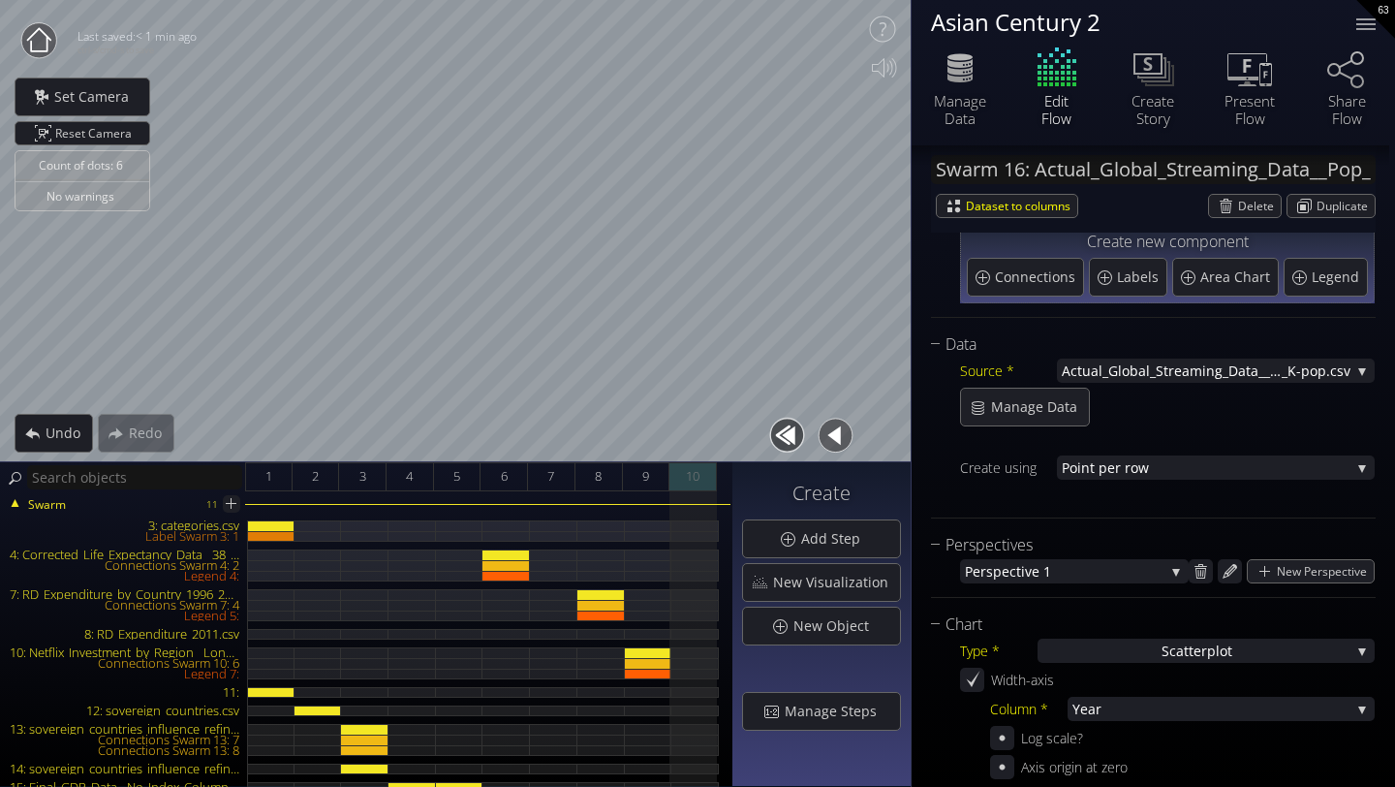
click at [699, 478] on span "10" at bounding box center [693, 476] width 14 height 24
click at [823, 700] on div "Manage Steps" at bounding box center [821, 711] width 157 height 37
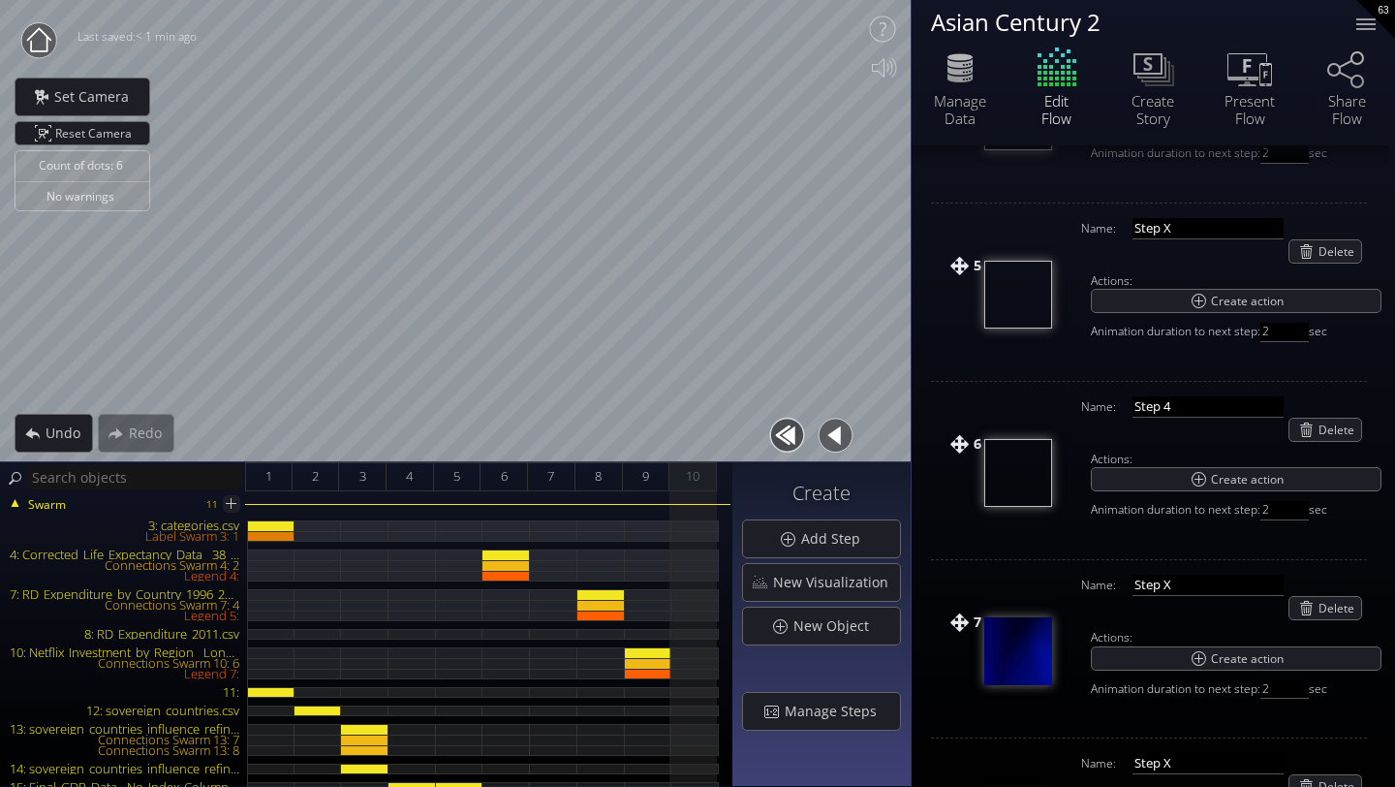
scroll to position [1393, 0]
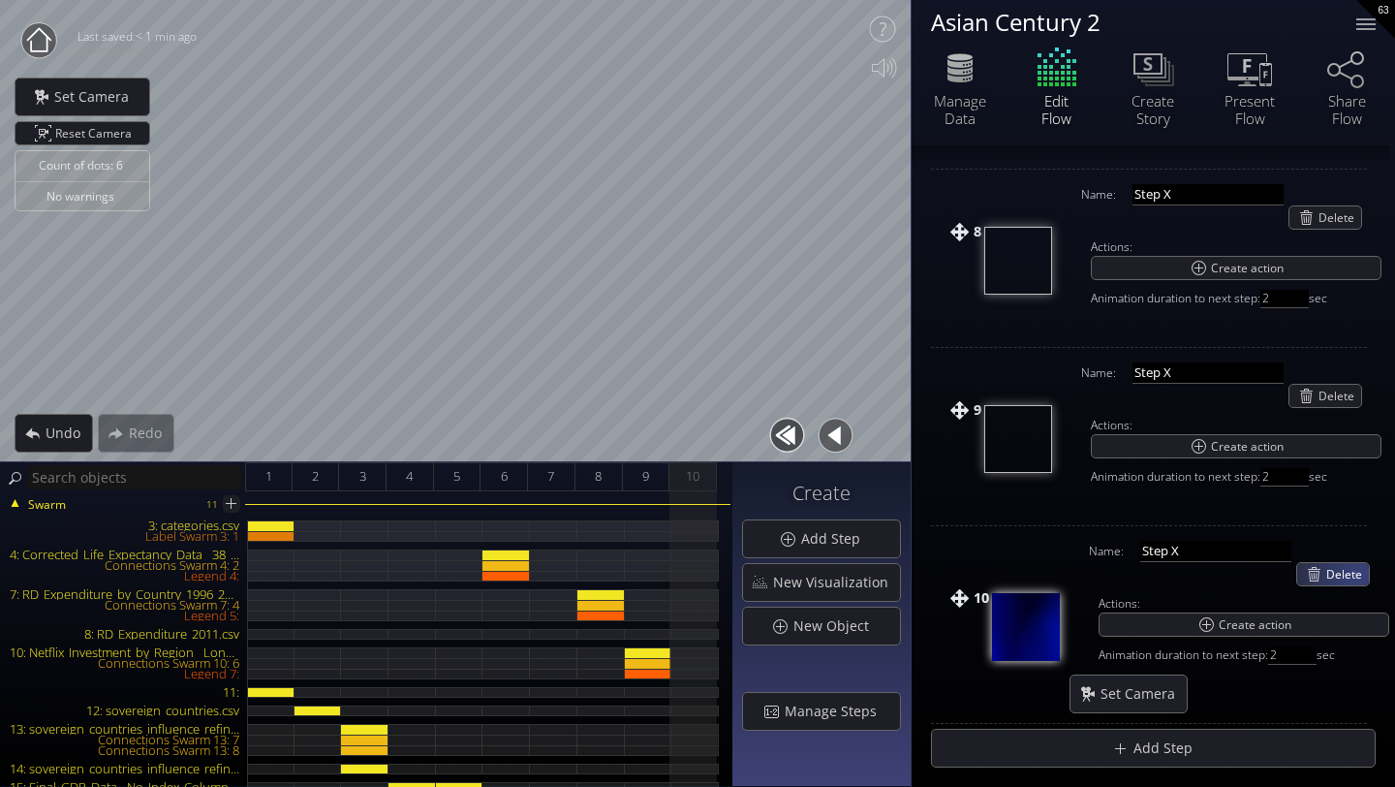
click at [1358, 574] on span "Delete" at bounding box center [1348, 574] width 43 height 22
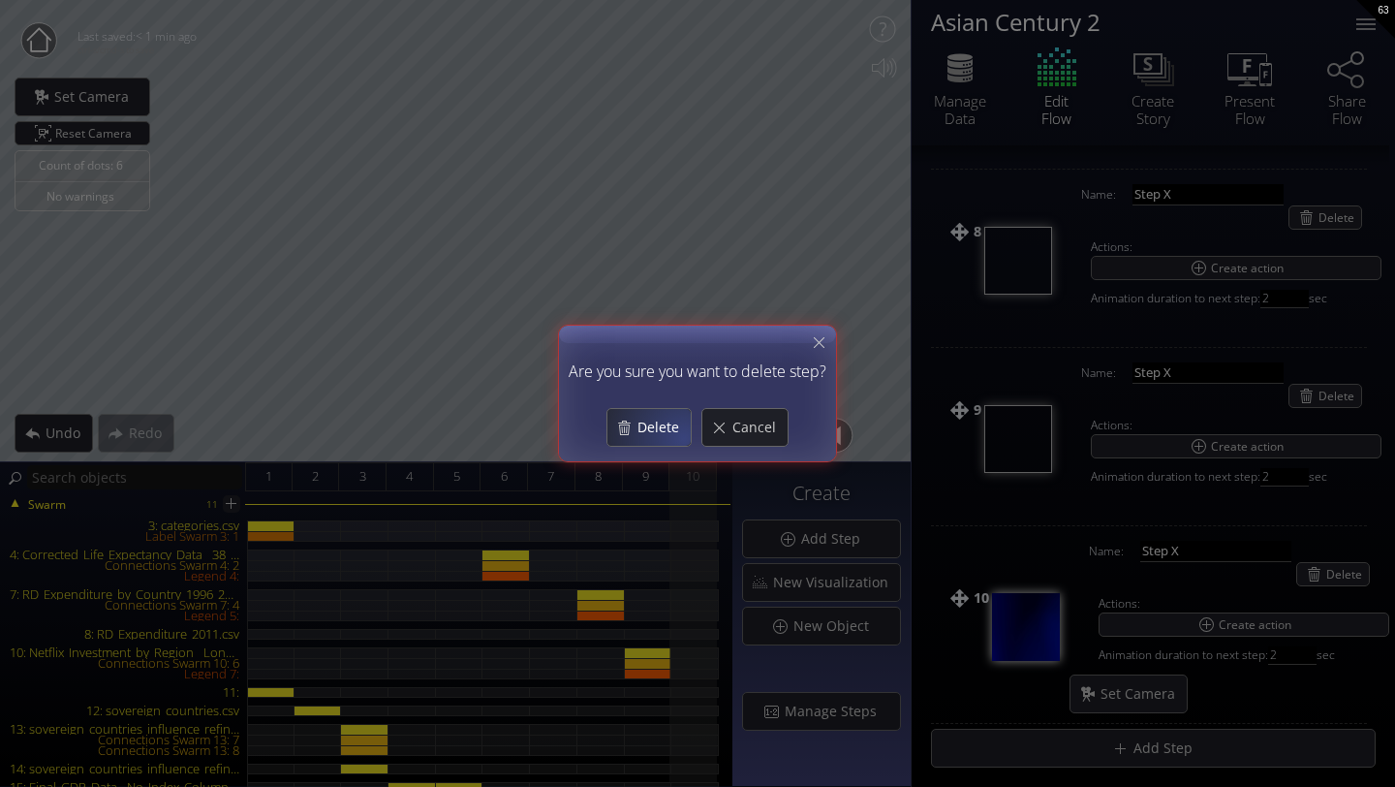
click at [673, 433] on span "Delete" at bounding box center [664, 427] width 54 height 19
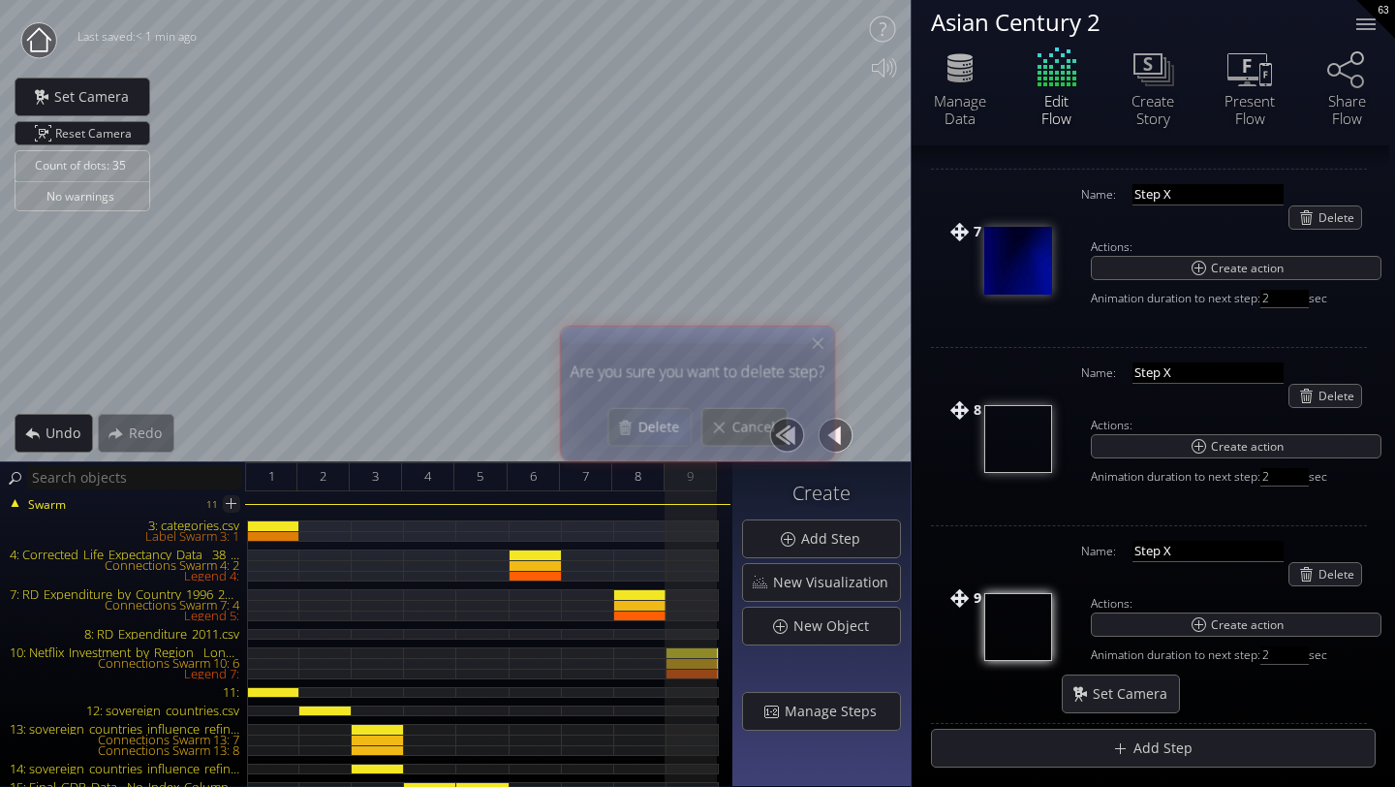
scroll to position [1196, 0]
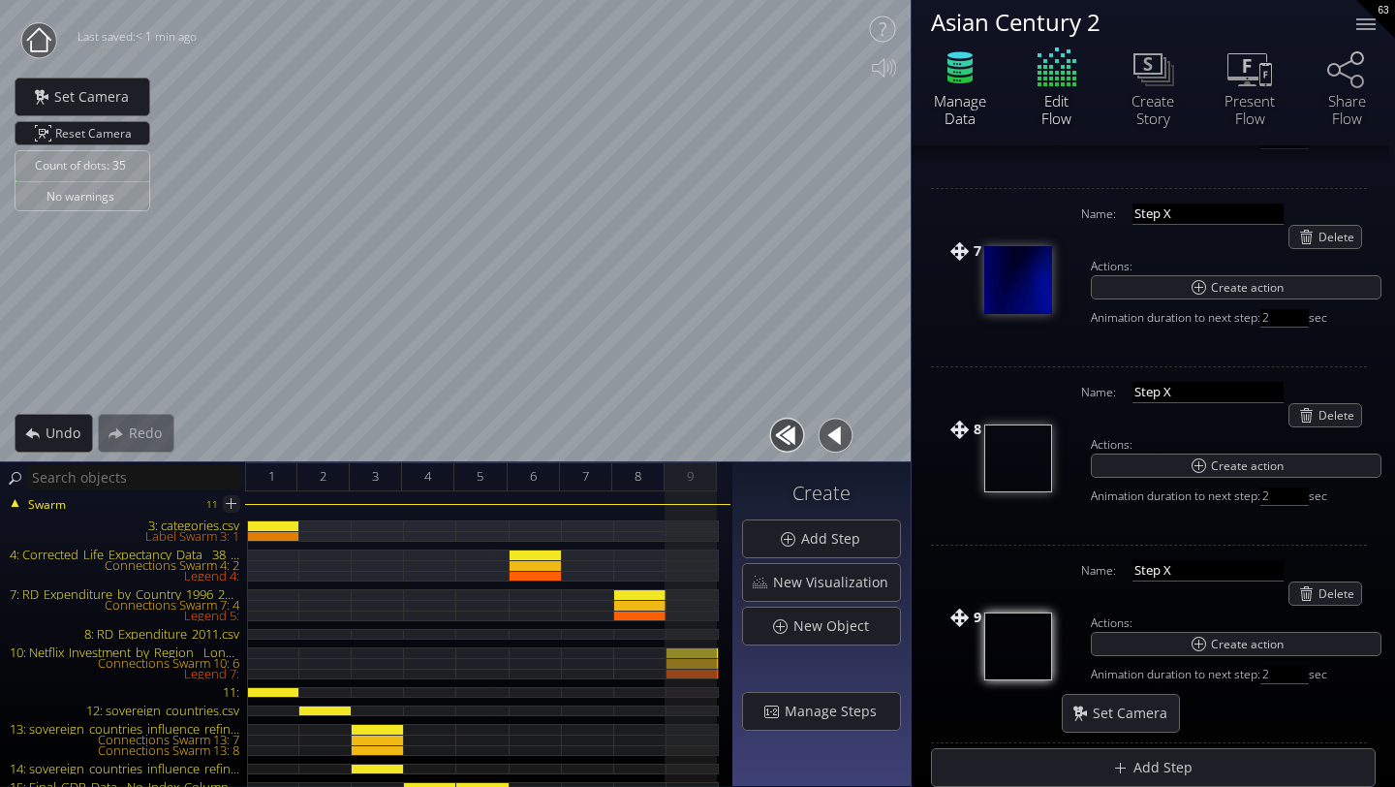
click at [944, 84] on icon at bounding box center [960, 68] width 58 height 48
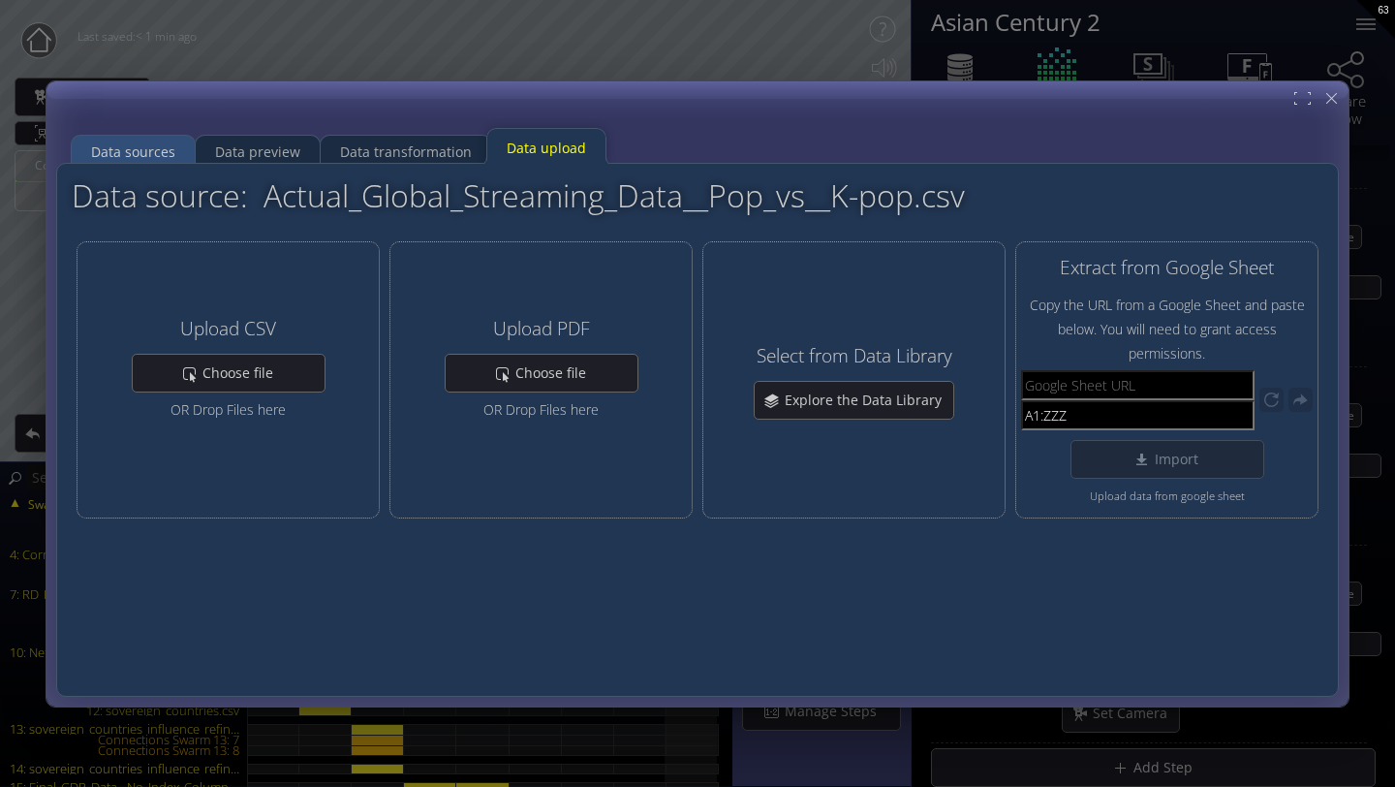
click at [154, 146] on div "Data sources" at bounding box center [133, 151] width 84 height 37
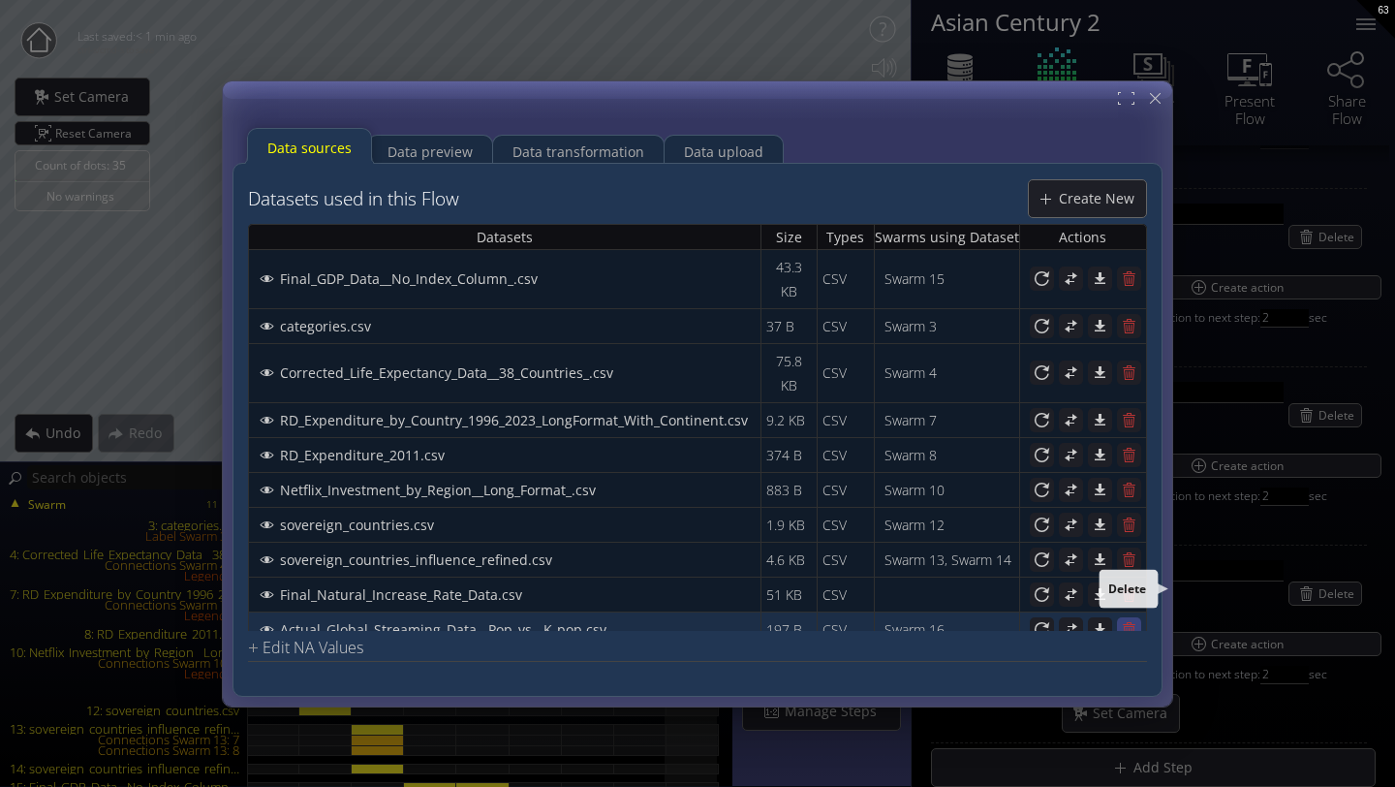
click at [1123, 619] on icon at bounding box center [1129, 628] width 18 height 18
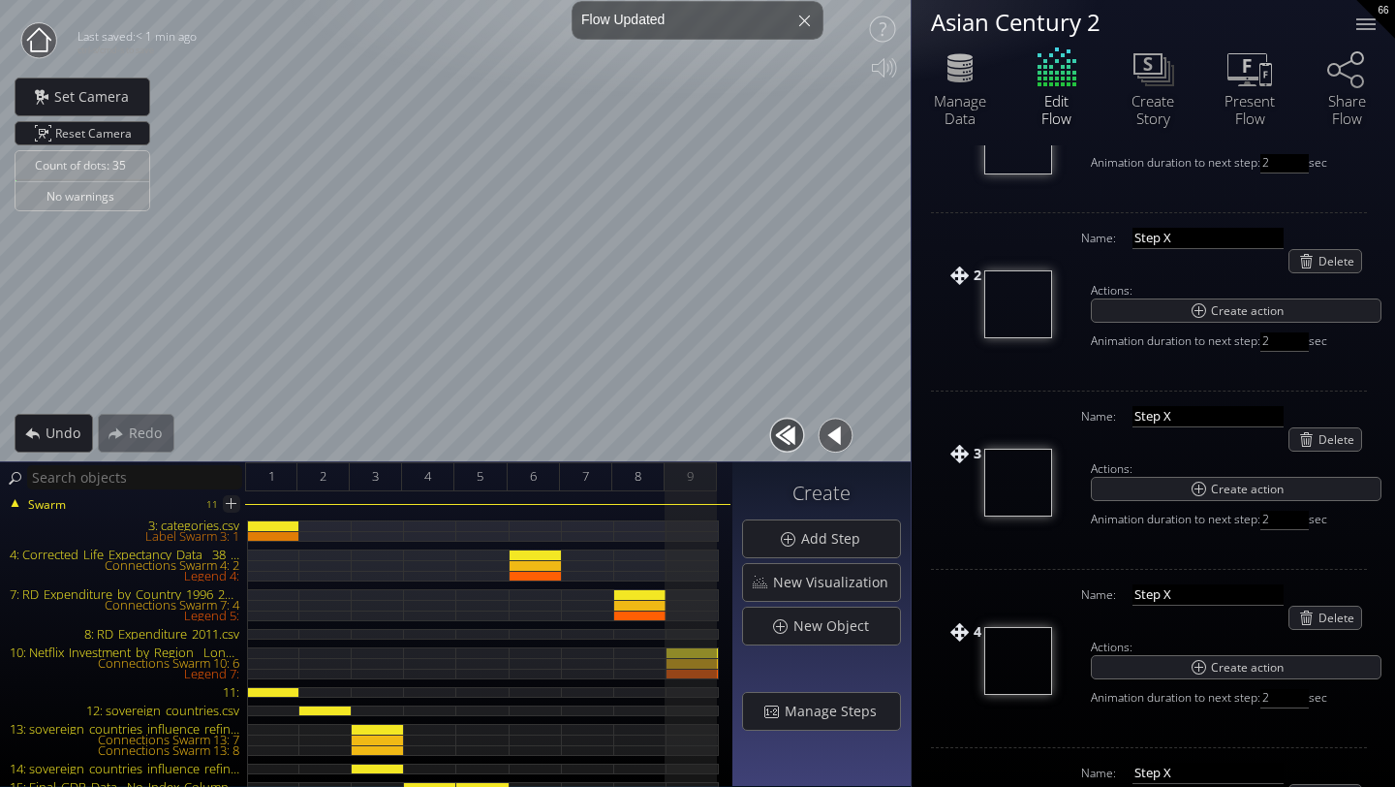
scroll to position [0, 0]
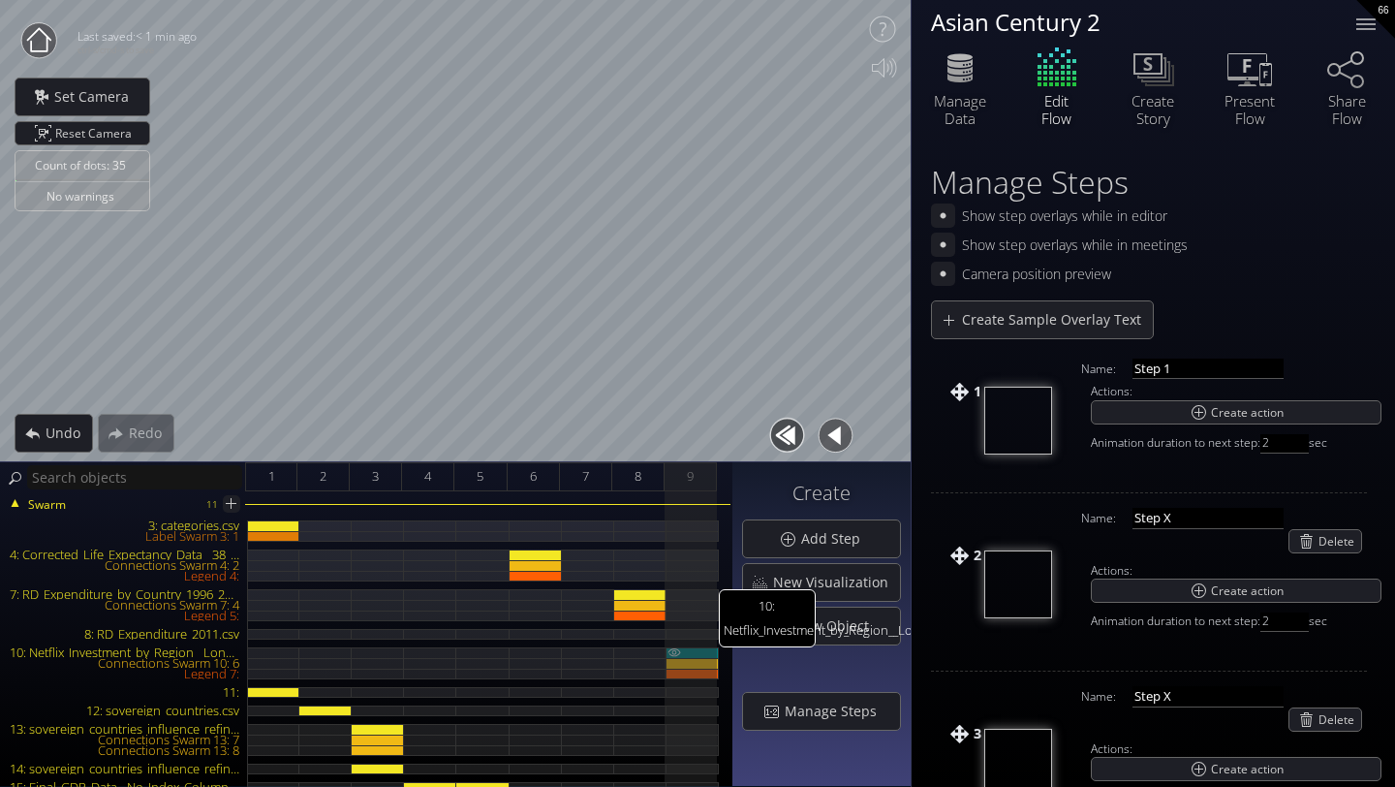
click at [693, 649] on div "10: Netflix_Investment_by_Region__Long_Format_.csv" at bounding box center [693, 652] width 52 height 11
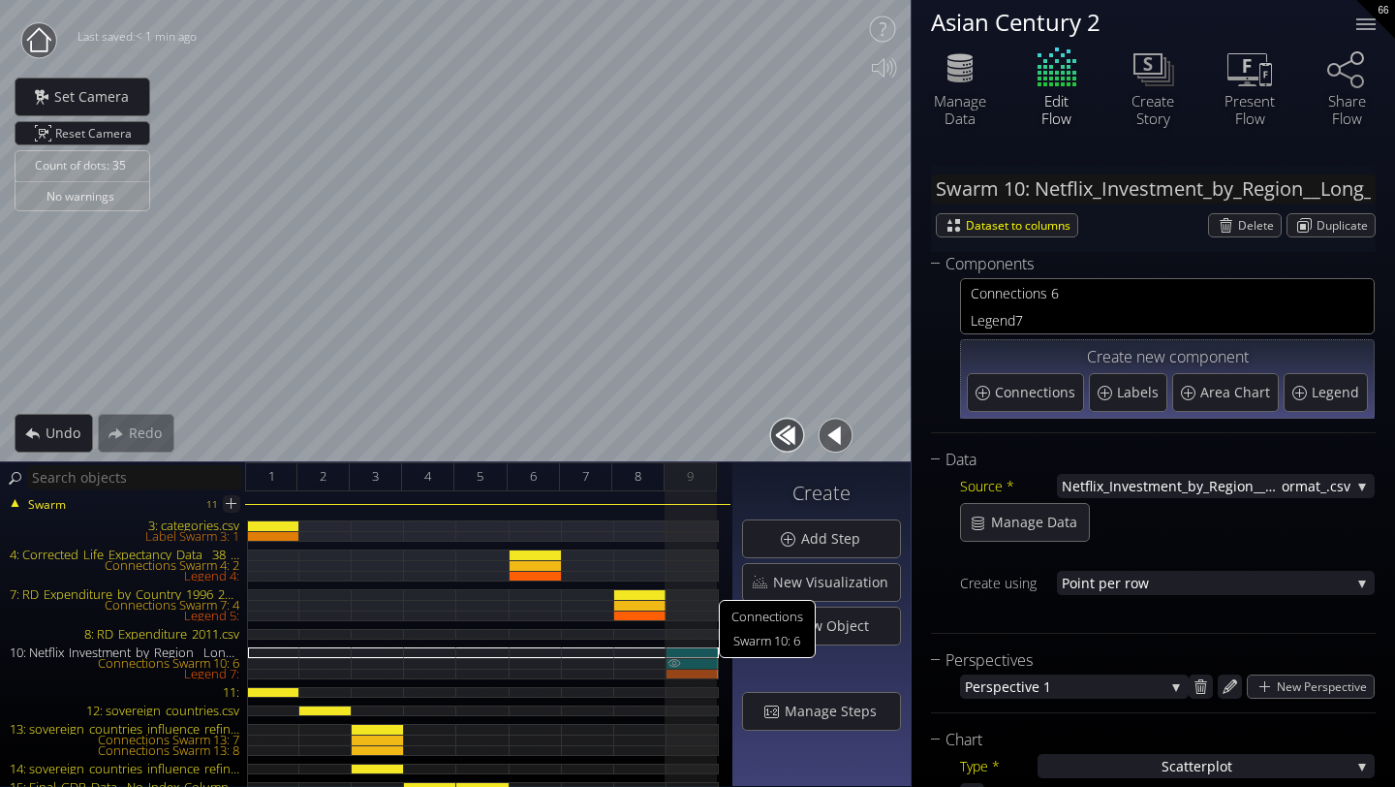
click at [693, 659] on div "Connections Swarm 10: 6" at bounding box center [693, 663] width 52 height 11
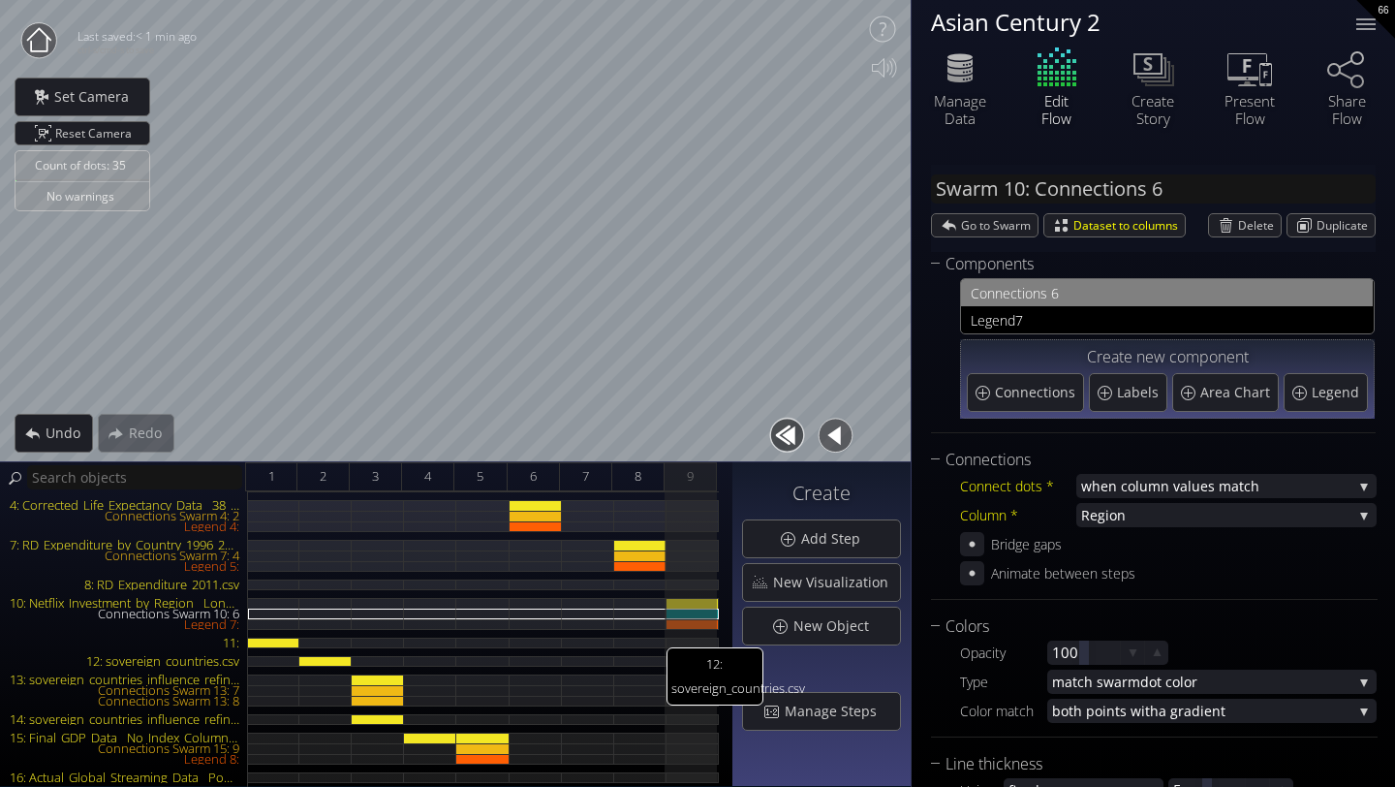
scroll to position [62, 0]
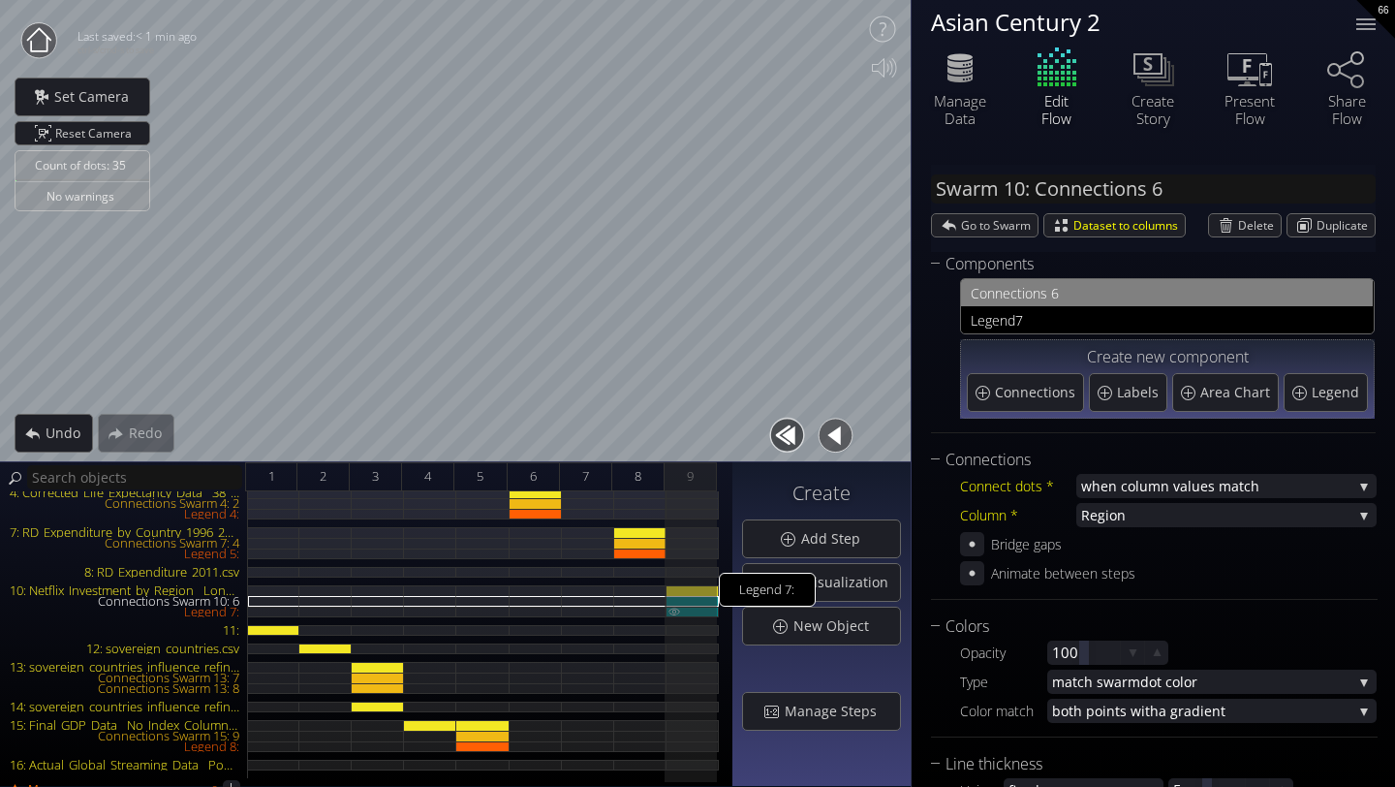
click at [702, 612] on div "Legend 7:" at bounding box center [693, 612] width 52 height 11
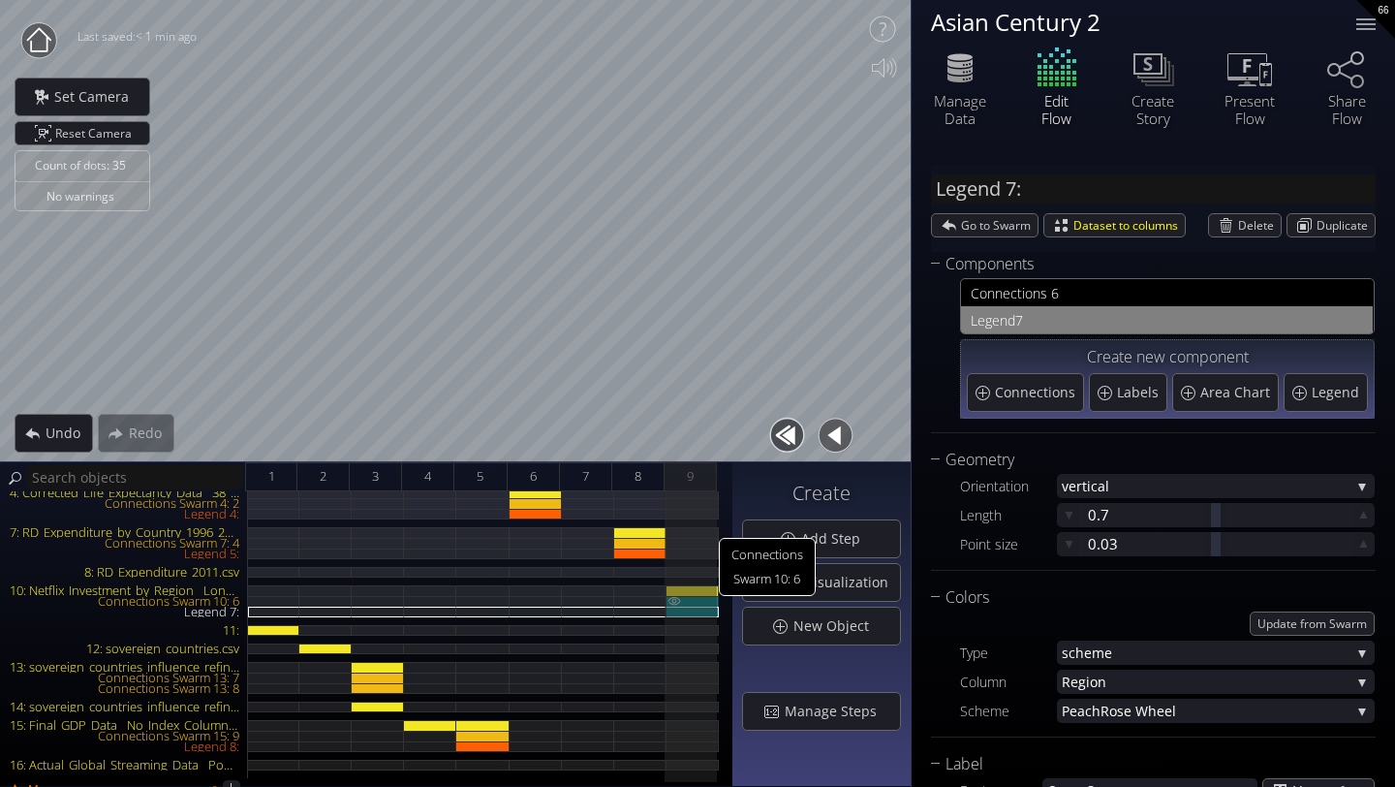
click at [705, 597] on div "Connections Swarm 10: 6" at bounding box center [693, 601] width 52 height 11
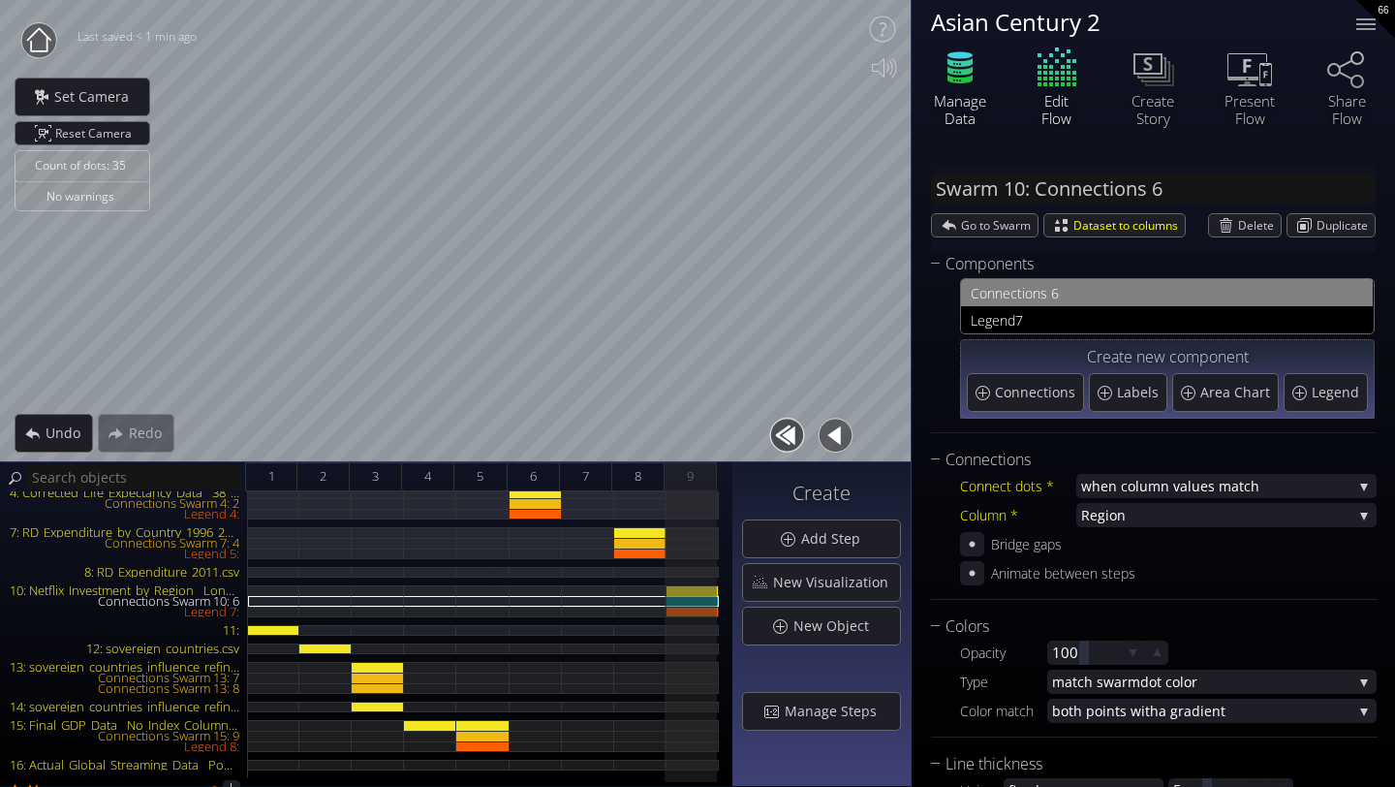
click at [956, 104] on div "Manage Data" at bounding box center [960, 109] width 68 height 35
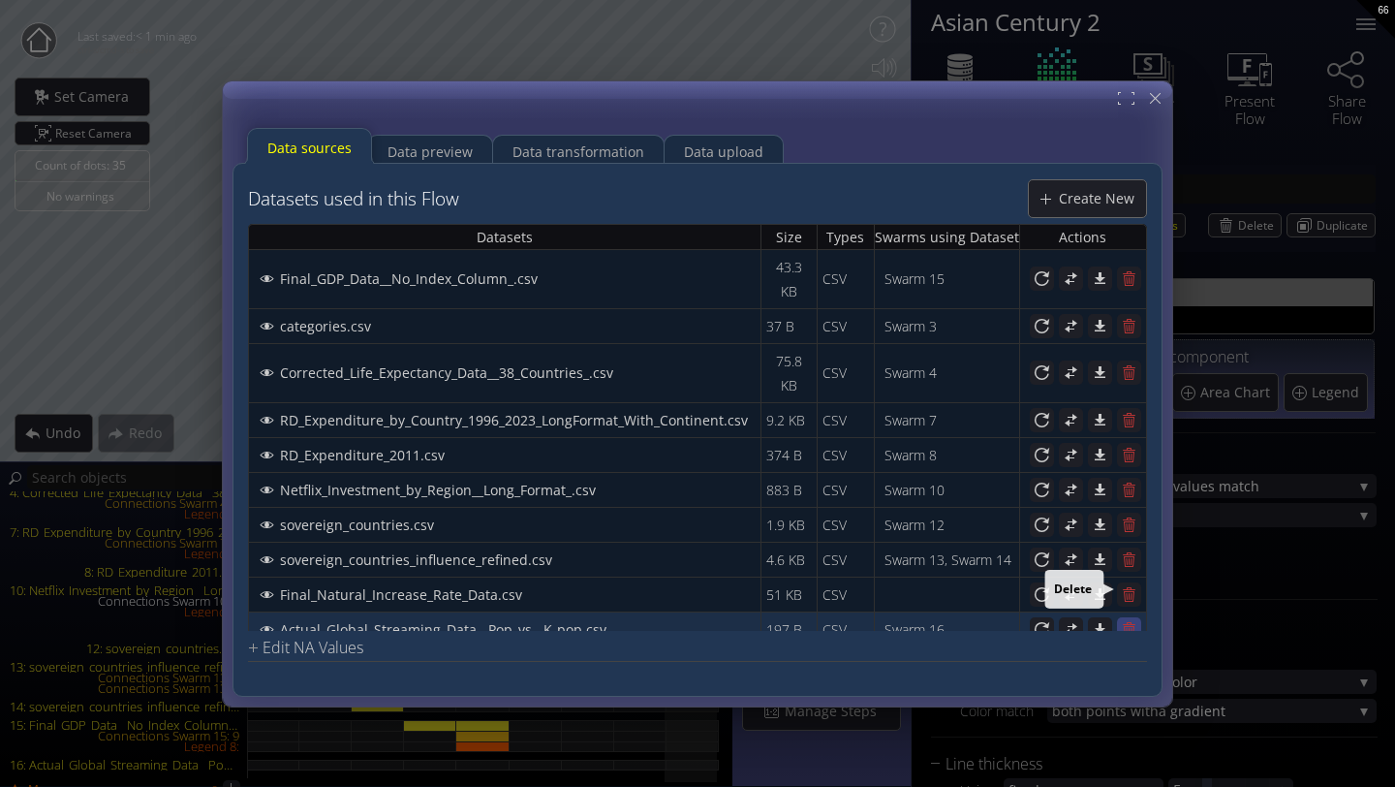
click at [1129, 621] on icon at bounding box center [1129, 628] width 13 height 15
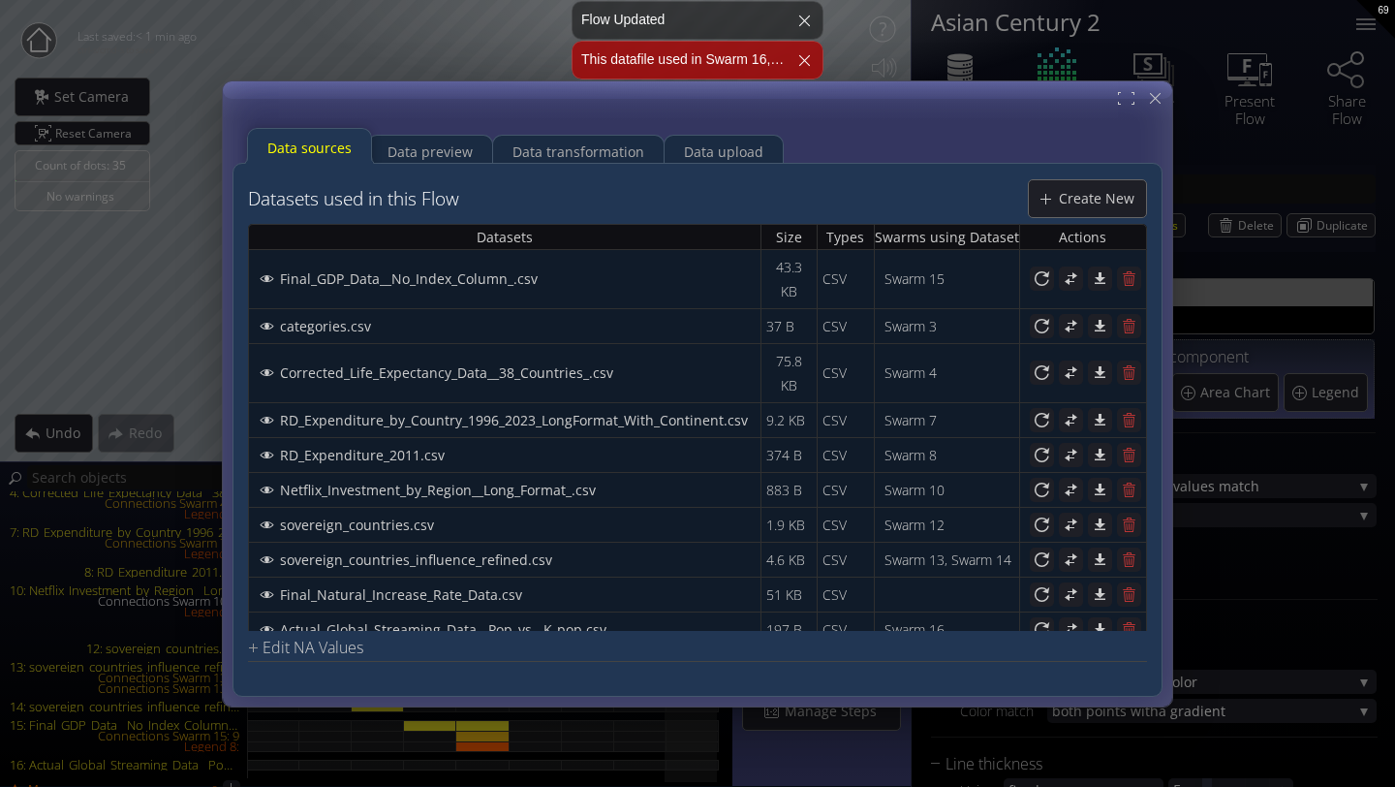
click at [692, 63] on div "This datafile used in Swarm 16, delete it first" at bounding box center [698, 60] width 252 height 39
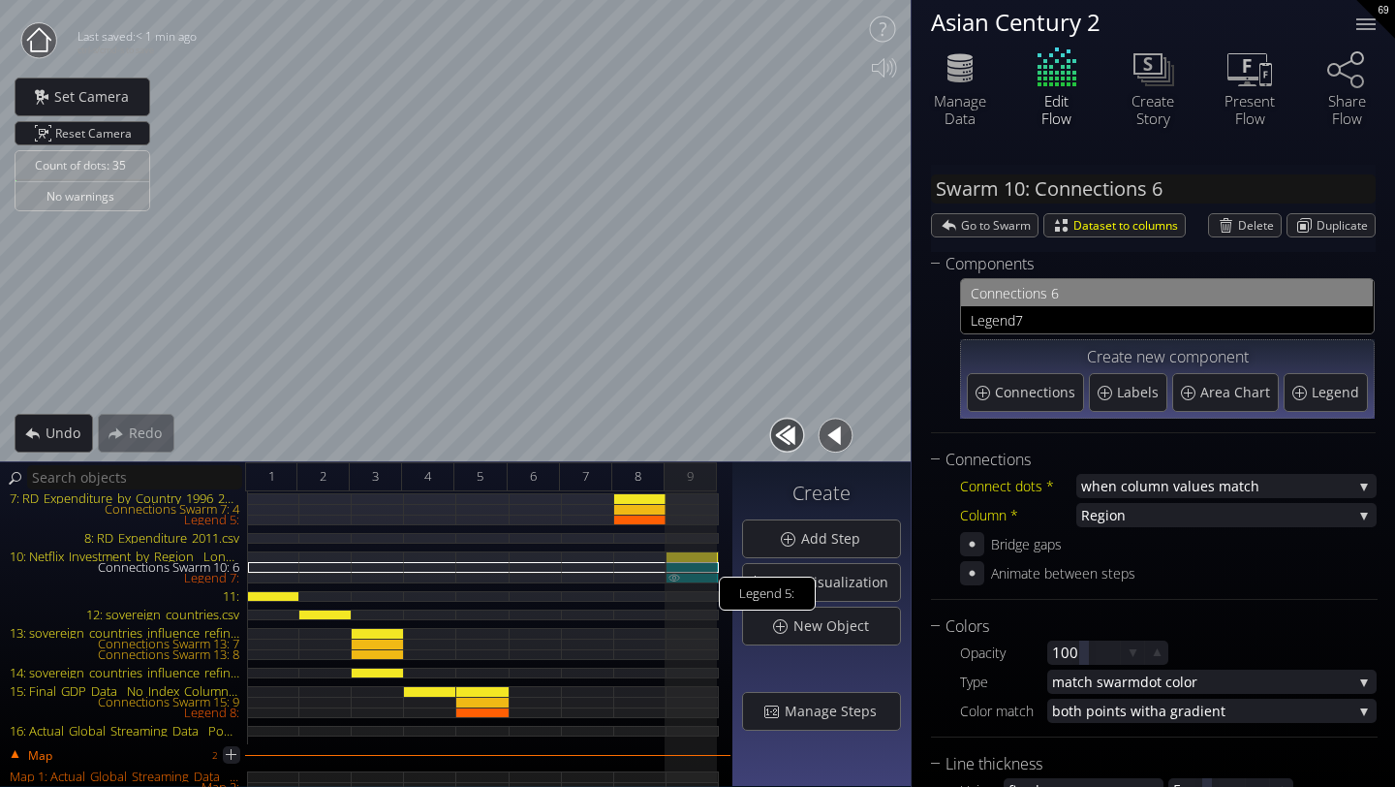
scroll to position [105, 0]
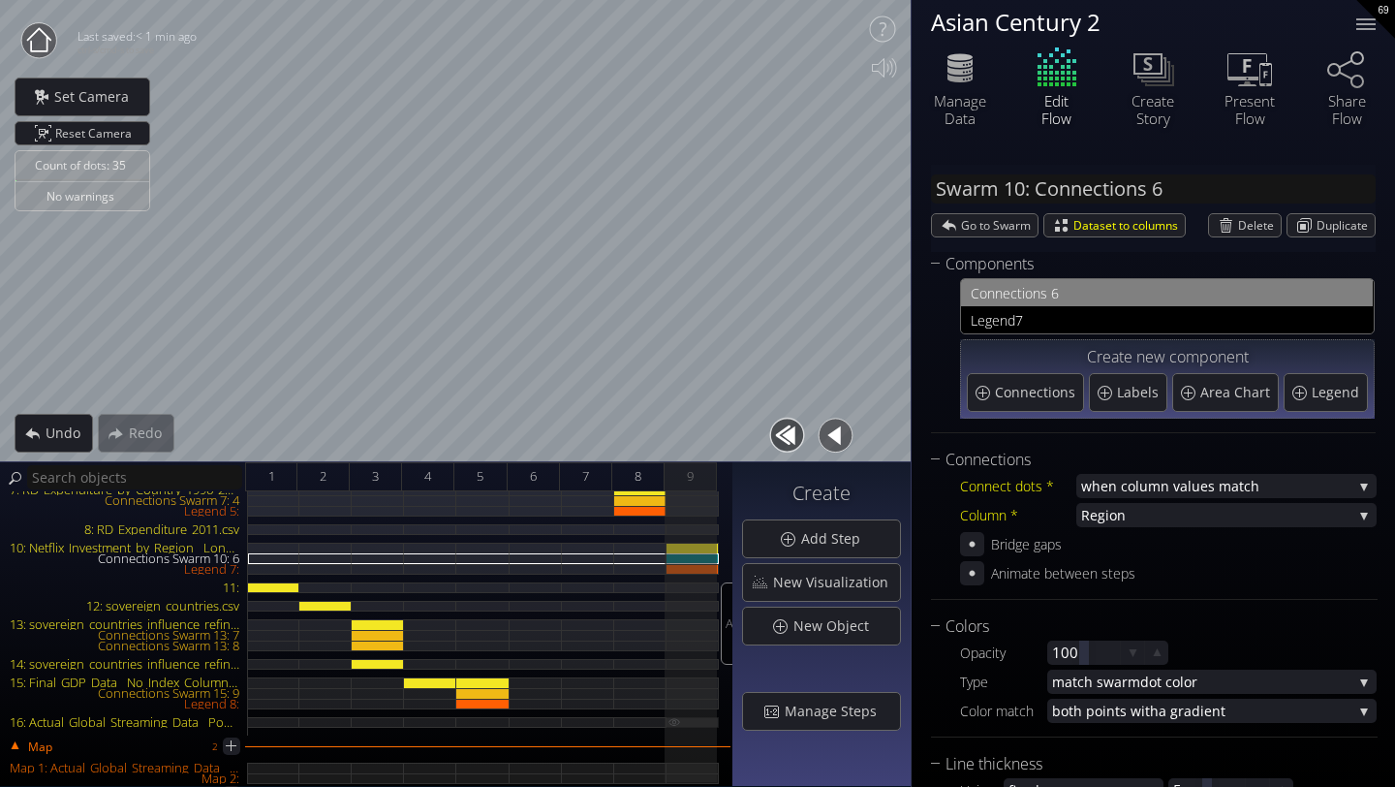
click at [691, 717] on div "16: Actual_Global_Streaming_Data__Pop_vs__K-pop.csv" at bounding box center [693, 722] width 52 height 11
type input "Swarm 16: Actual_Global_Streaming_Data__Pop_vs__K-pop.csv"
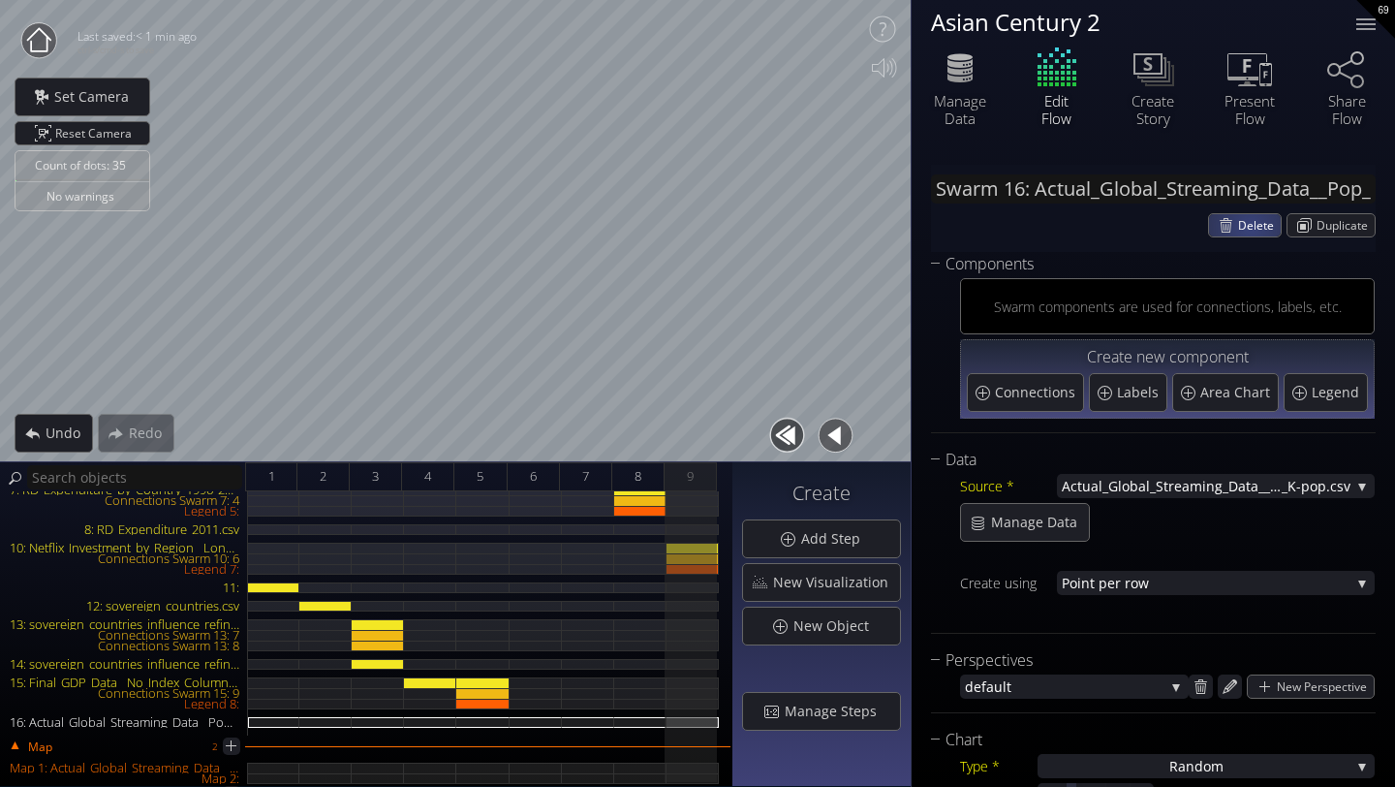
click at [1244, 225] on span "Delete" at bounding box center [1259, 225] width 43 height 22
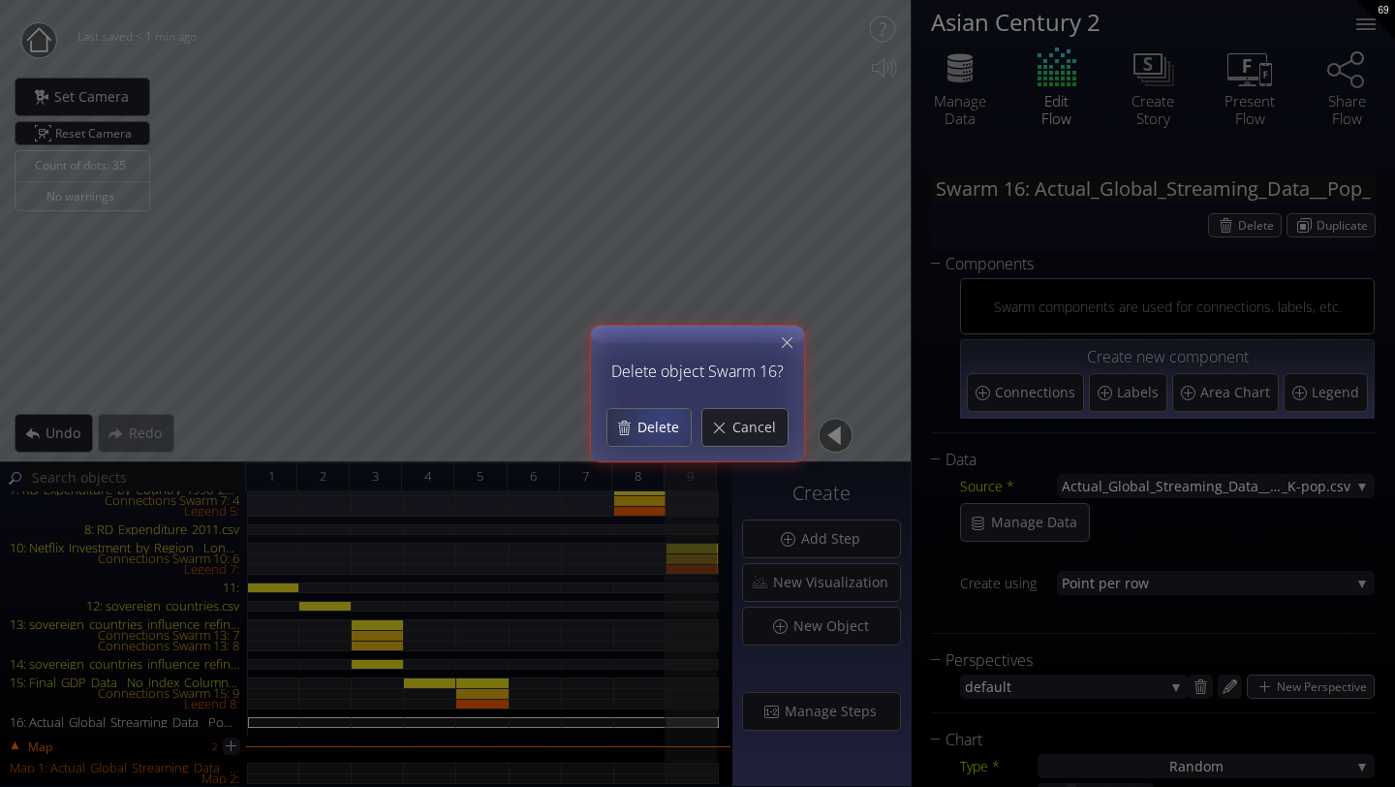
click at [662, 421] on span "Delete" at bounding box center [664, 427] width 54 height 19
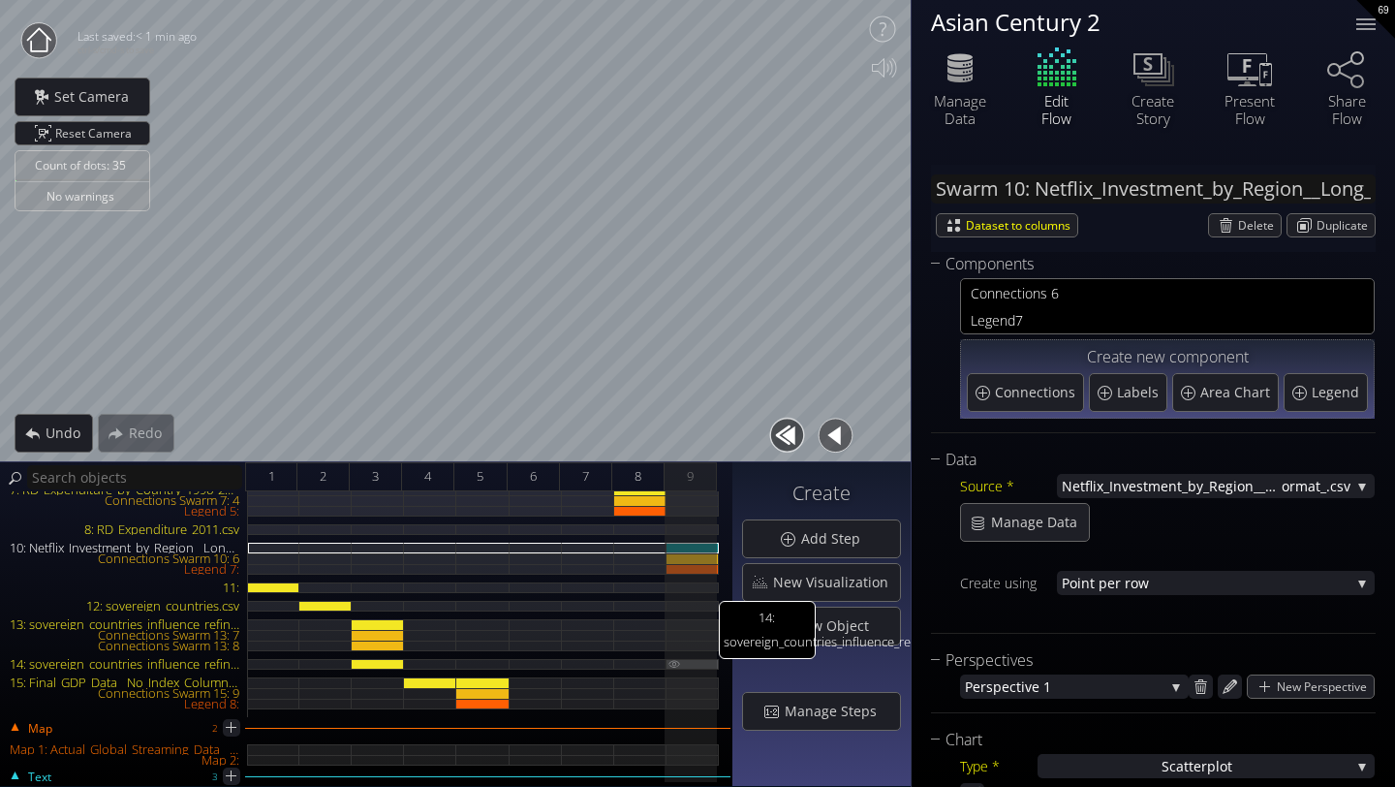
scroll to position [0, 0]
